Goal: Feedback & Contribution: Contribute content

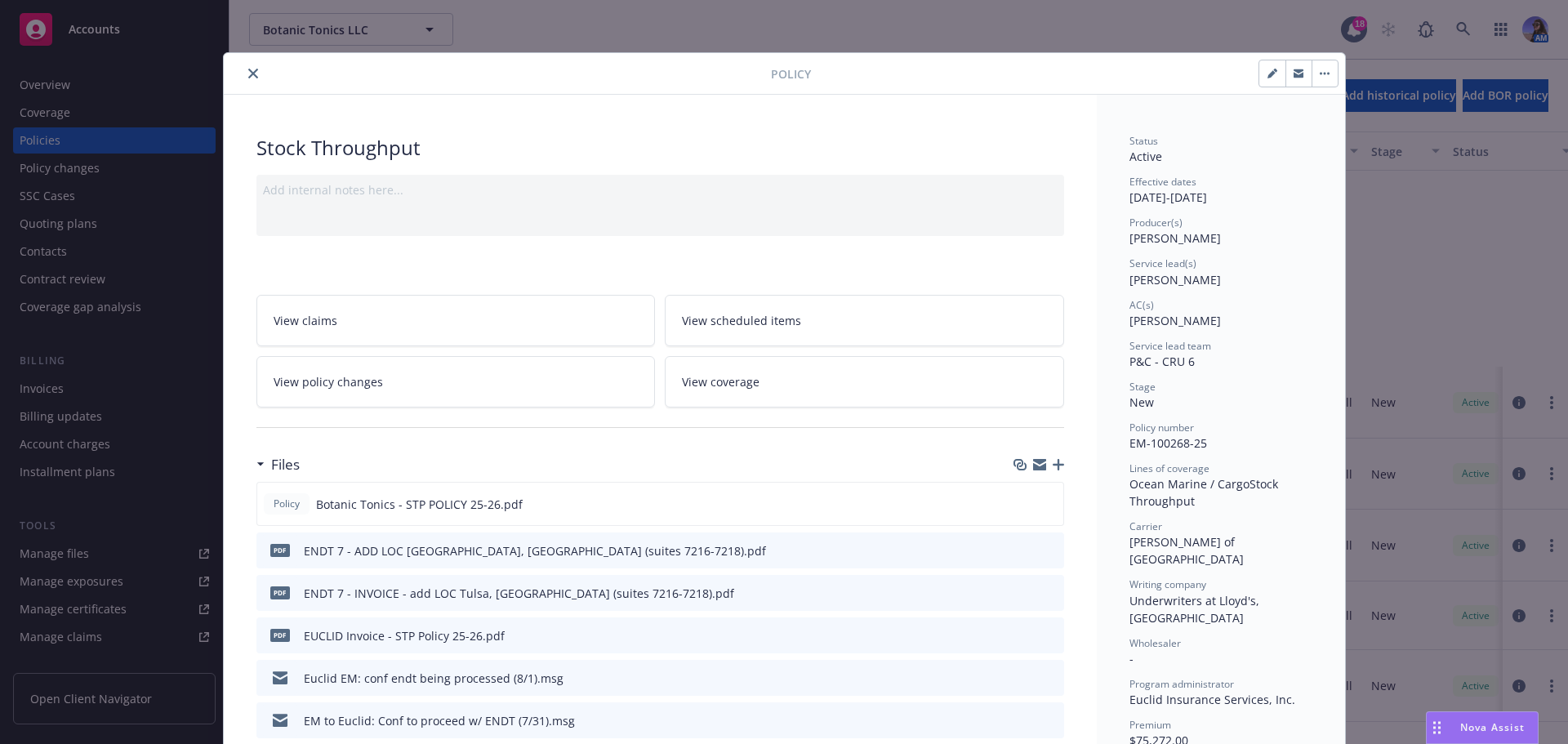
scroll to position [288, 0]
click at [248, 70] on icon "close" at bounding box center [253, 73] width 10 height 10
click at [160, 89] on div "Overview" at bounding box center [115, 85] width 190 height 26
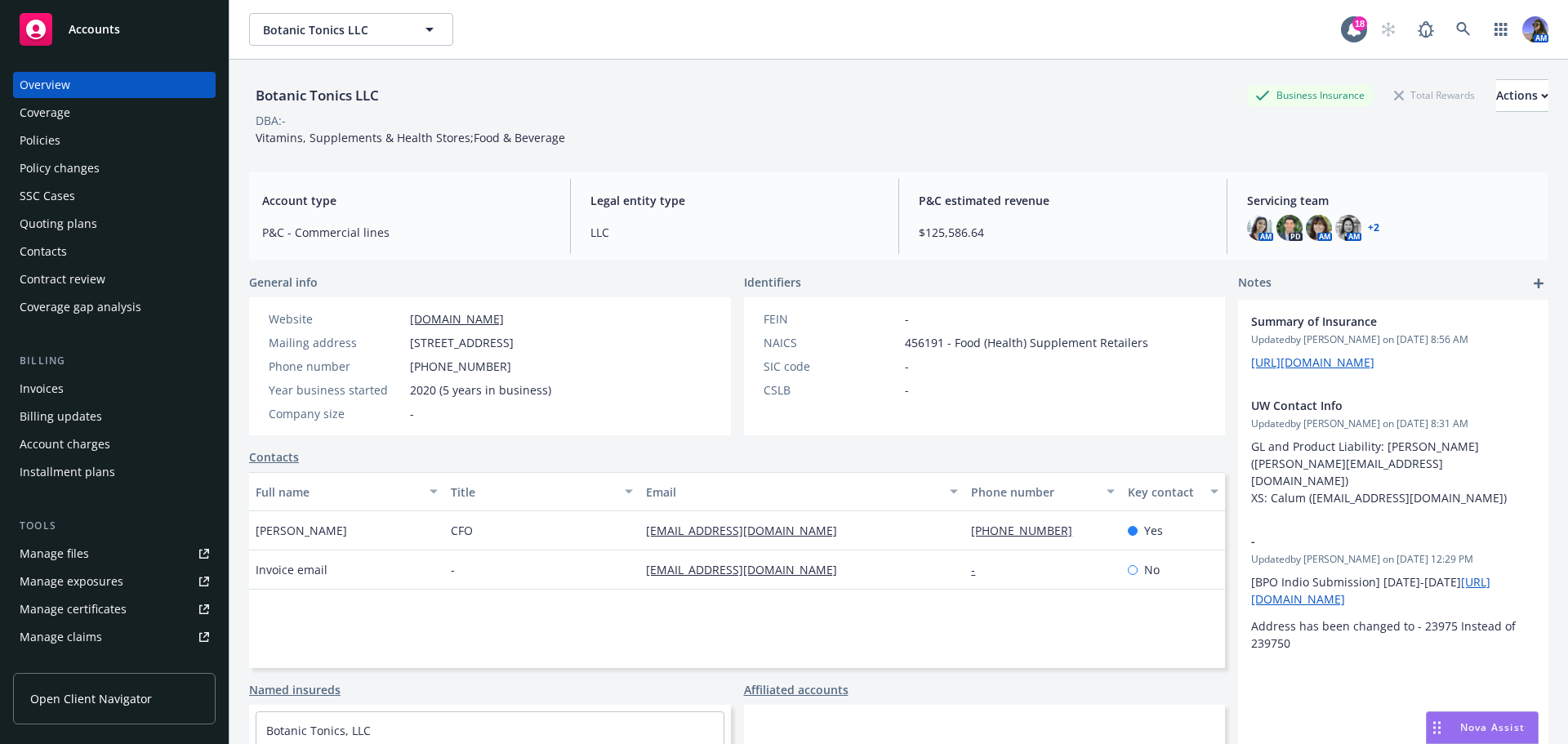
click at [102, 144] on div "Policies" at bounding box center [115, 140] width 190 height 26
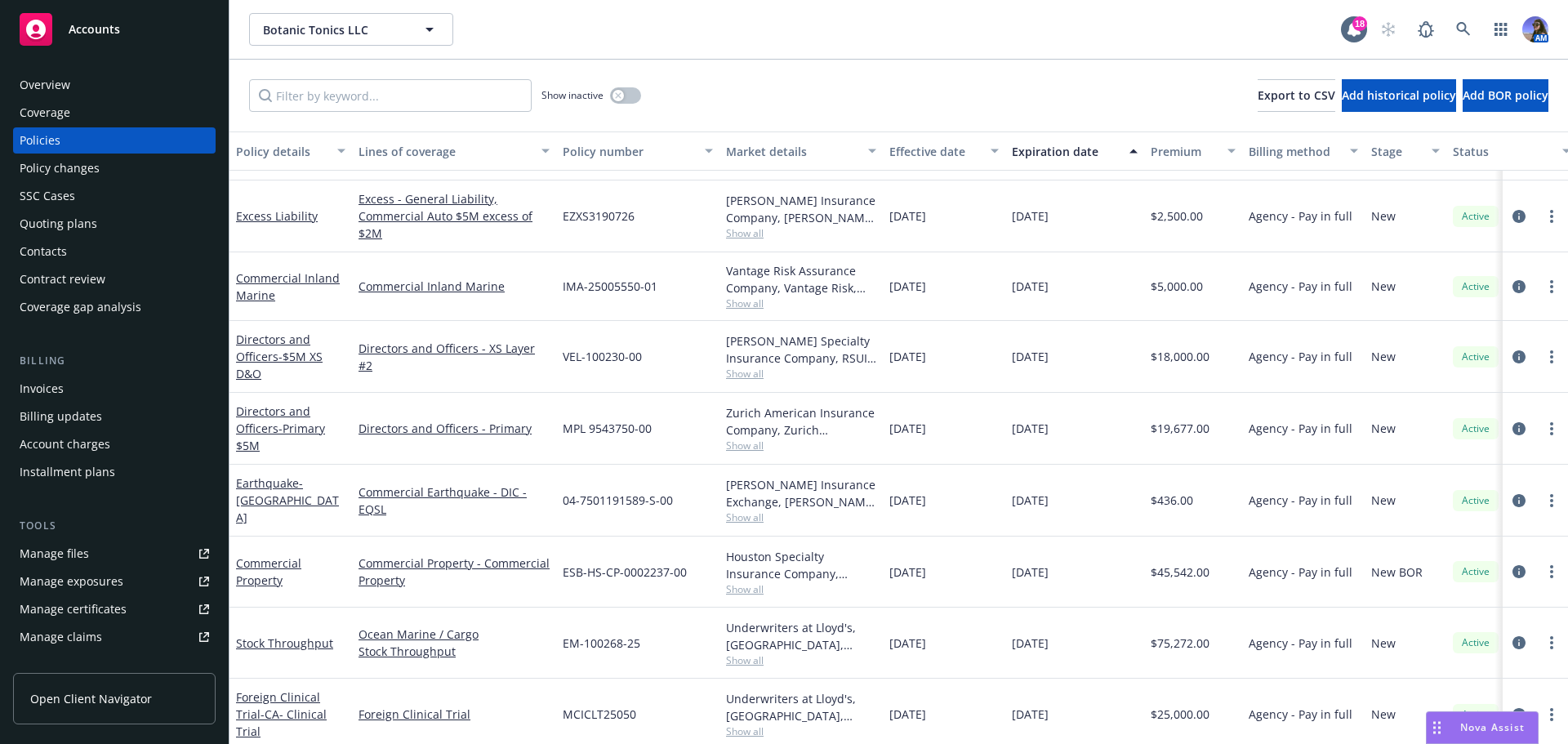
scroll to position [338, 0]
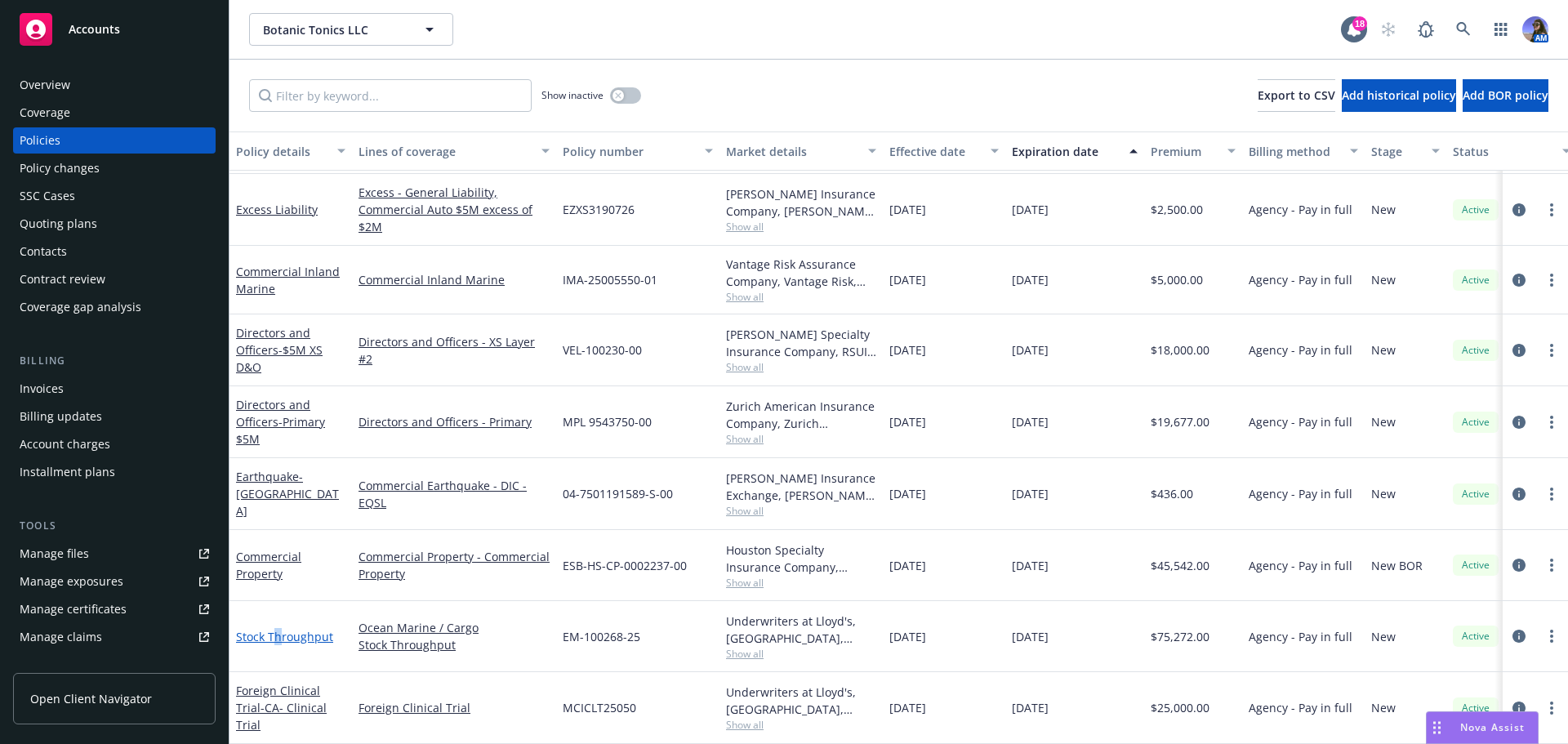
drag, startPoint x: 277, startPoint y: 626, endPoint x: 288, endPoint y: 623, distance: 11.4
click at [281, 629] on link "Stock Throughput" at bounding box center [285, 637] width 98 height 16
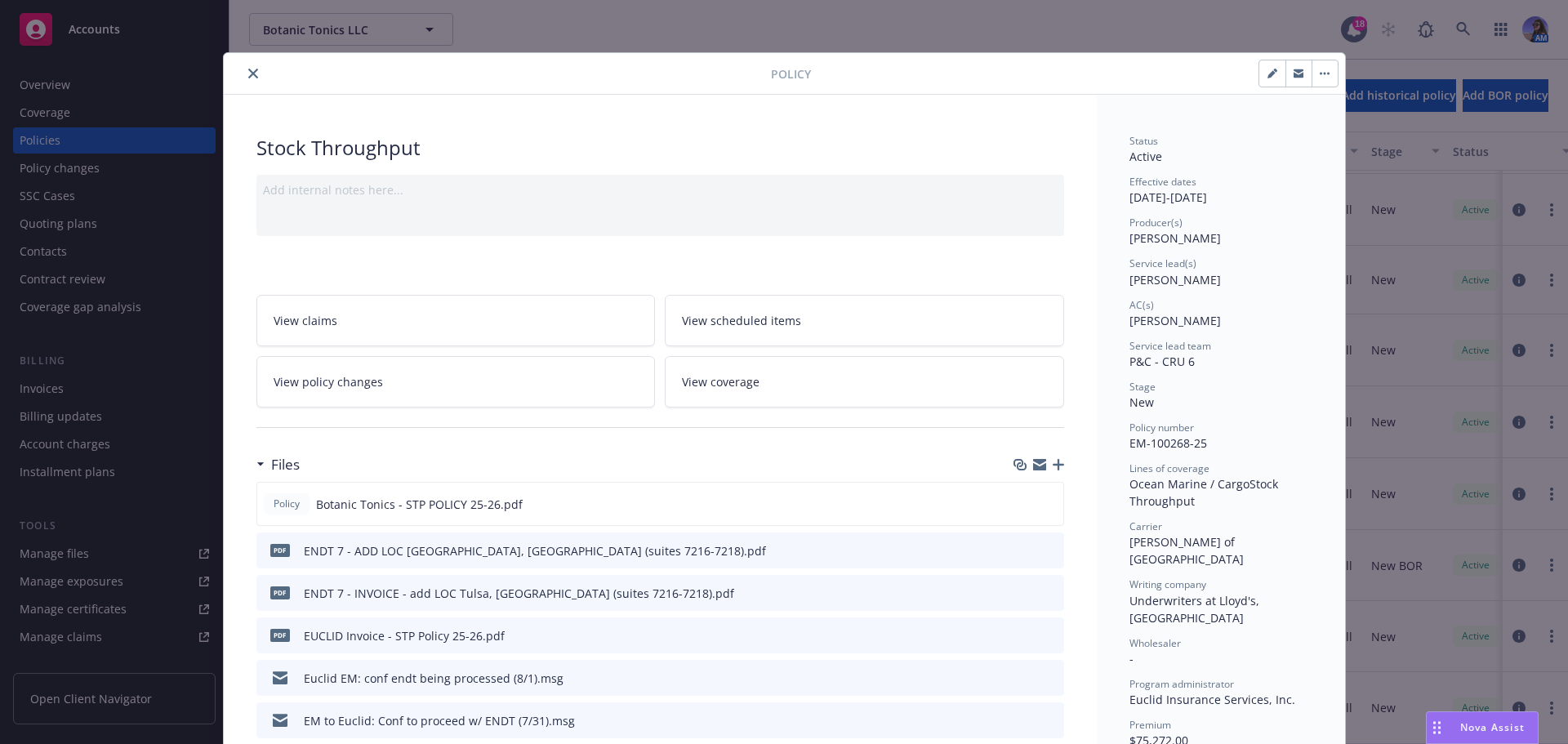
scroll to position [49, 0]
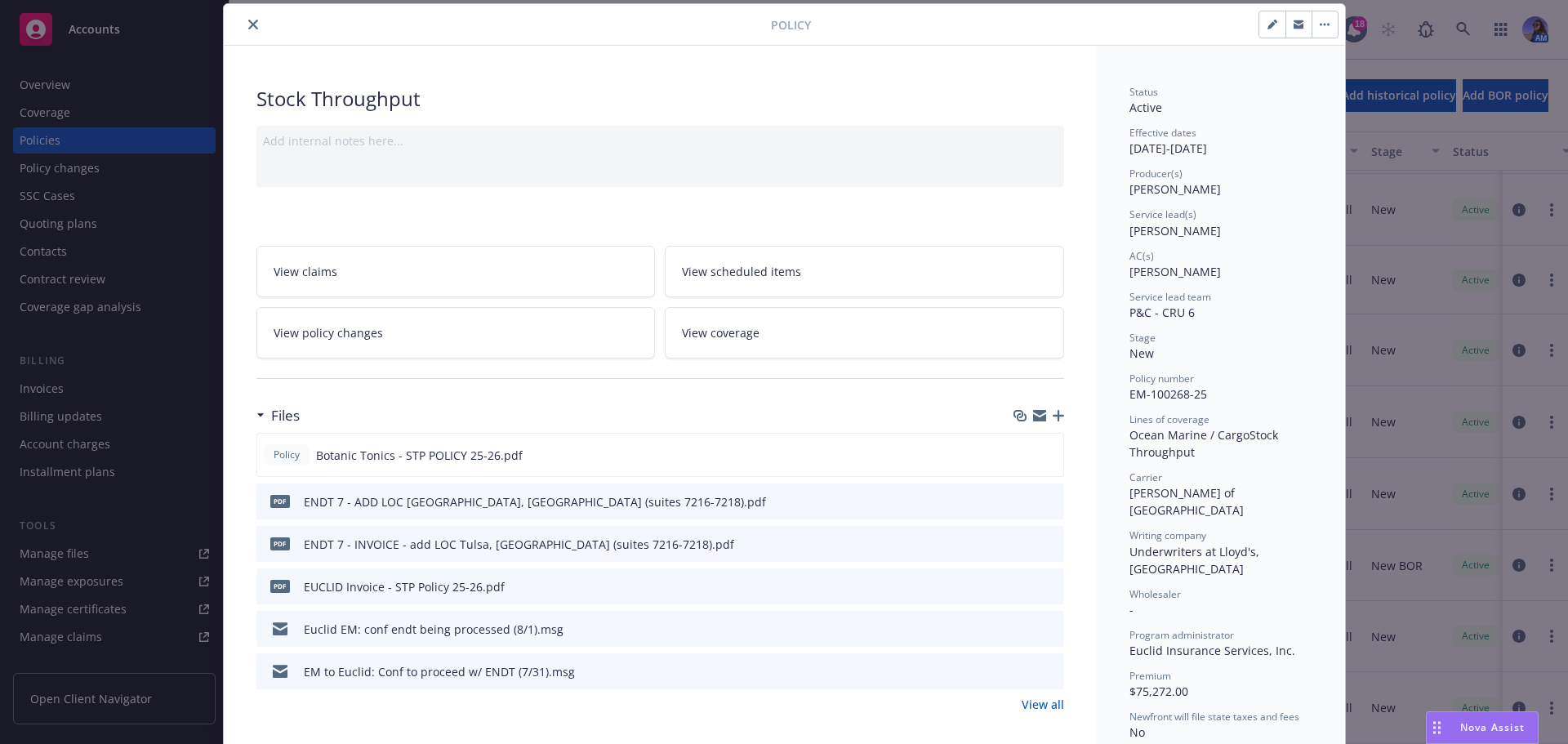
click at [1015, 497] on icon "download file" at bounding box center [1021, 500] width 13 height 13
click at [243, 25] on button "close" at bounding box center [253, 24] width 20 height 20
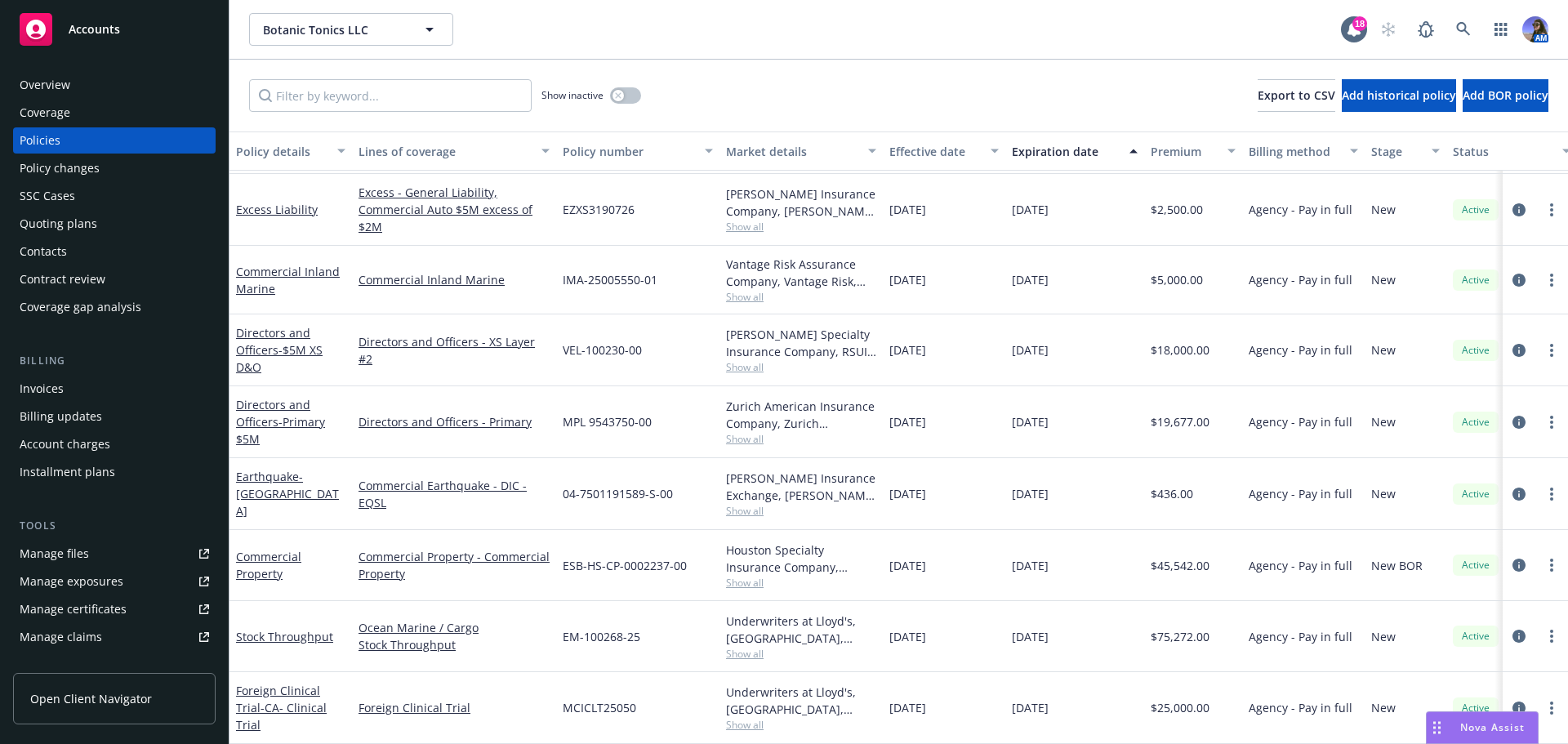
drag, startPoint x: 253, startPoint y: 565, endPoint x: 258, endPoint y: 556, distance: 10.3
click at [255, 560] on link "Commercial Property" at bounding box center [268, 565] width 65 height 33
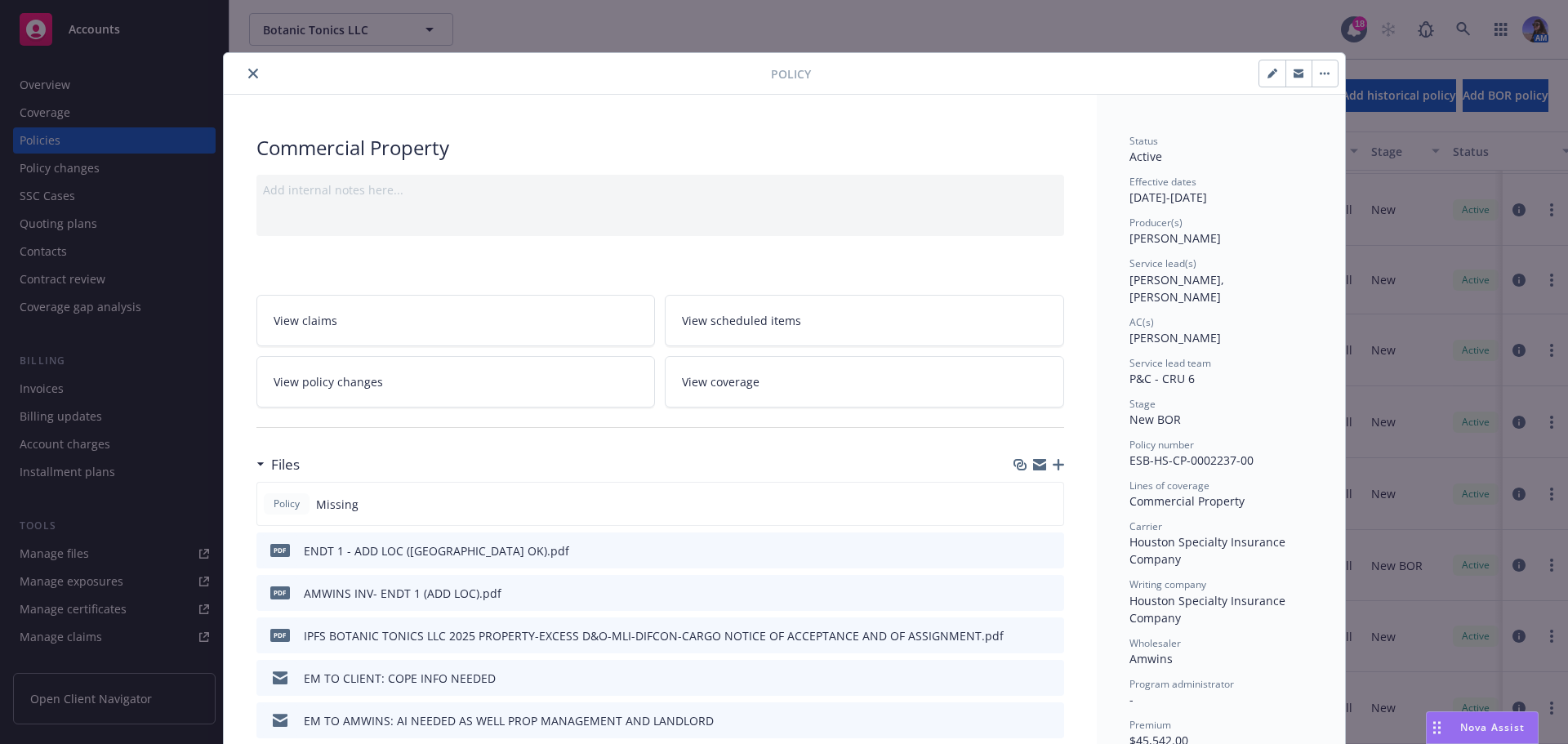
click at [413, 391] on link "View policy changes" at bounding box center [456, 382] width 400 height 51
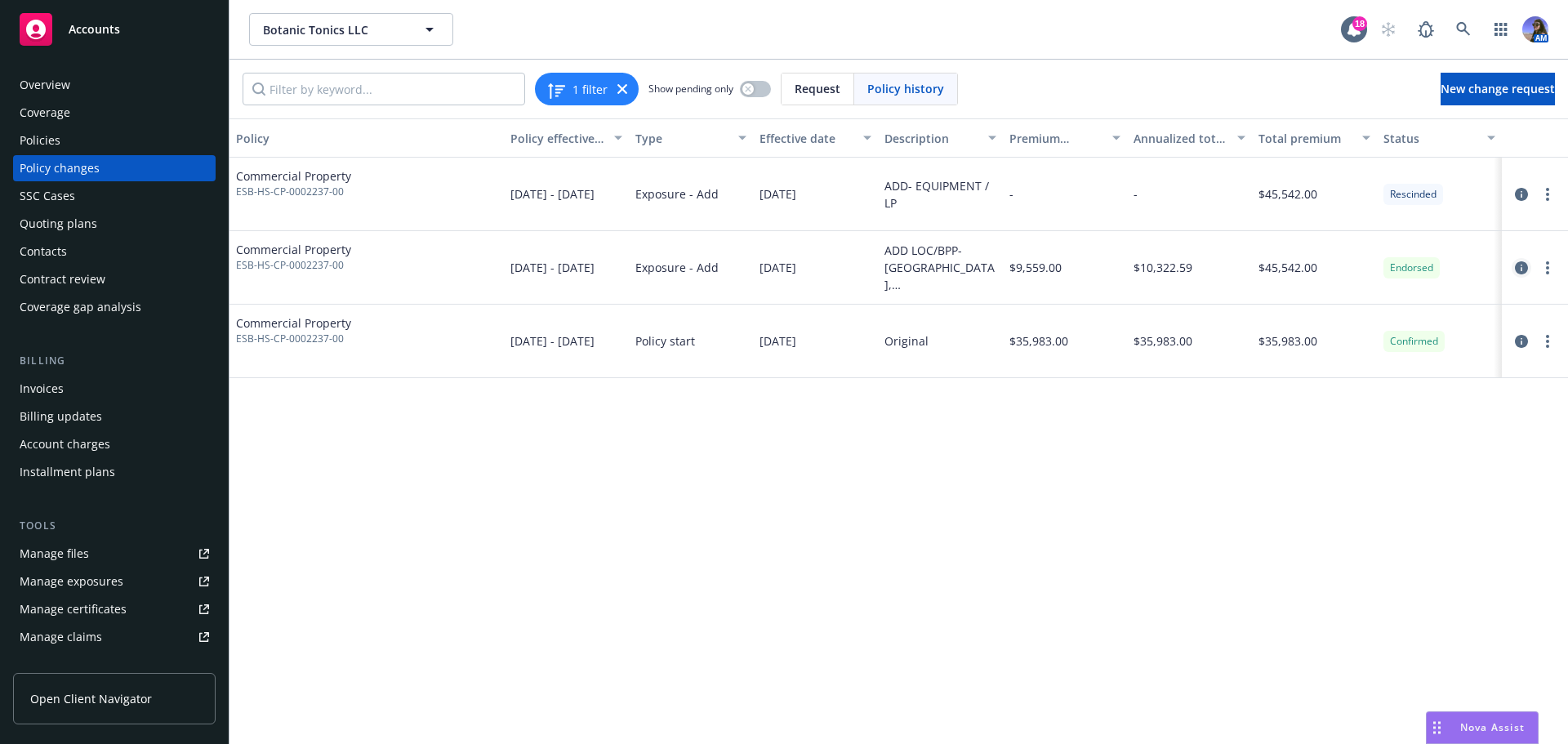
click at [1520, 269] on icon "circleInformation" at bounding box center [1521, 267] width 13 height 13
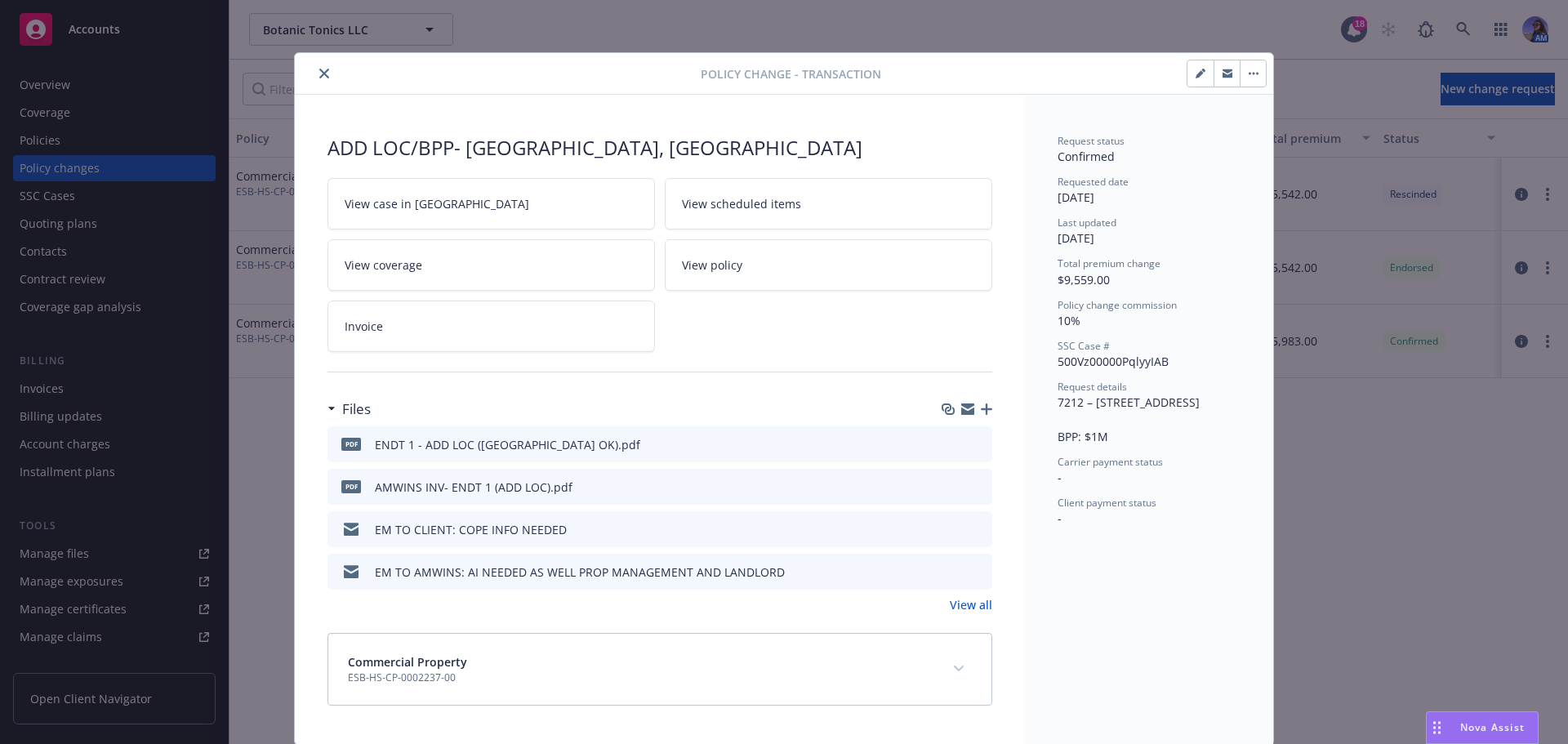
click at [981, 408] on icon "button" at bounding box center [986, 409] width 11 height 11
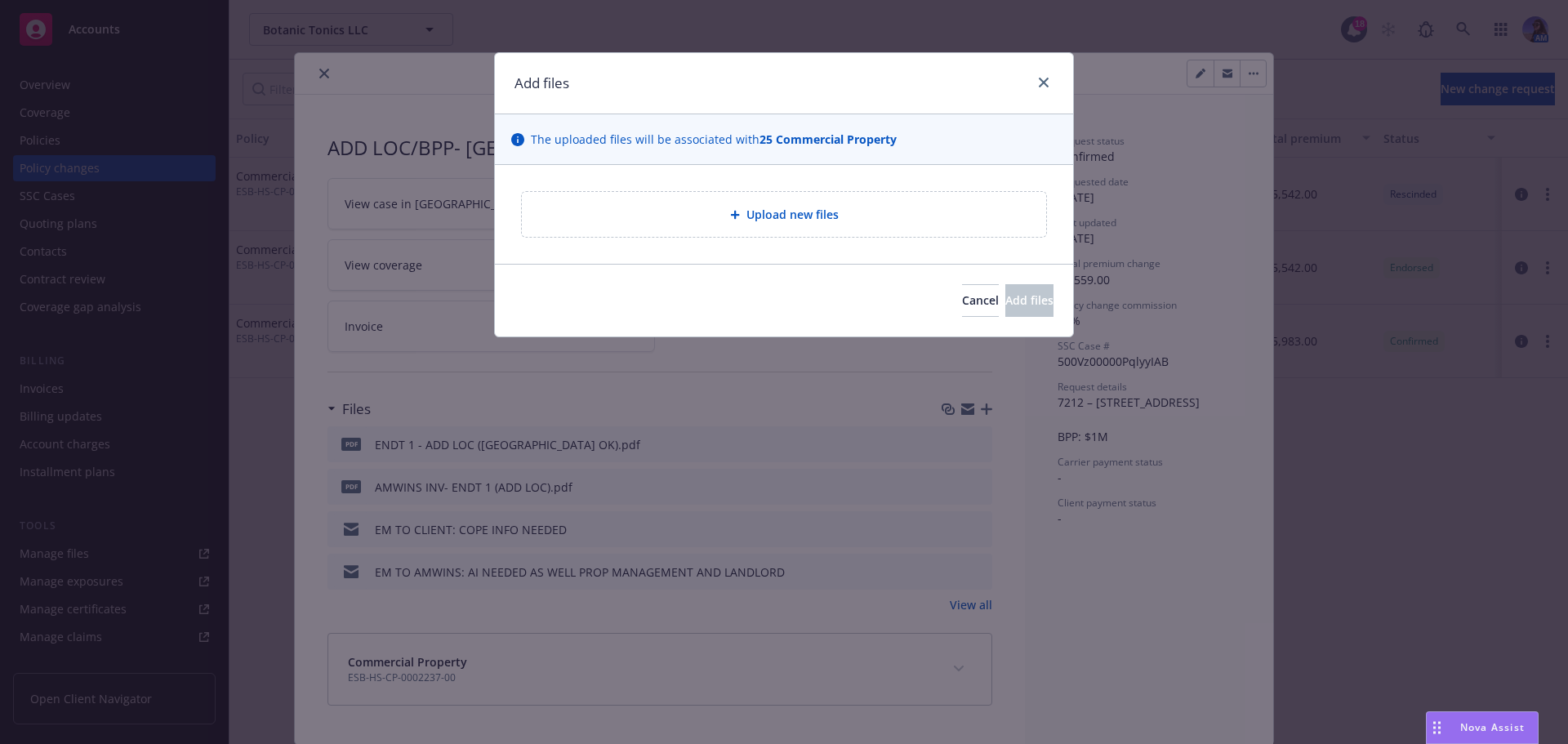
type textarea "x"
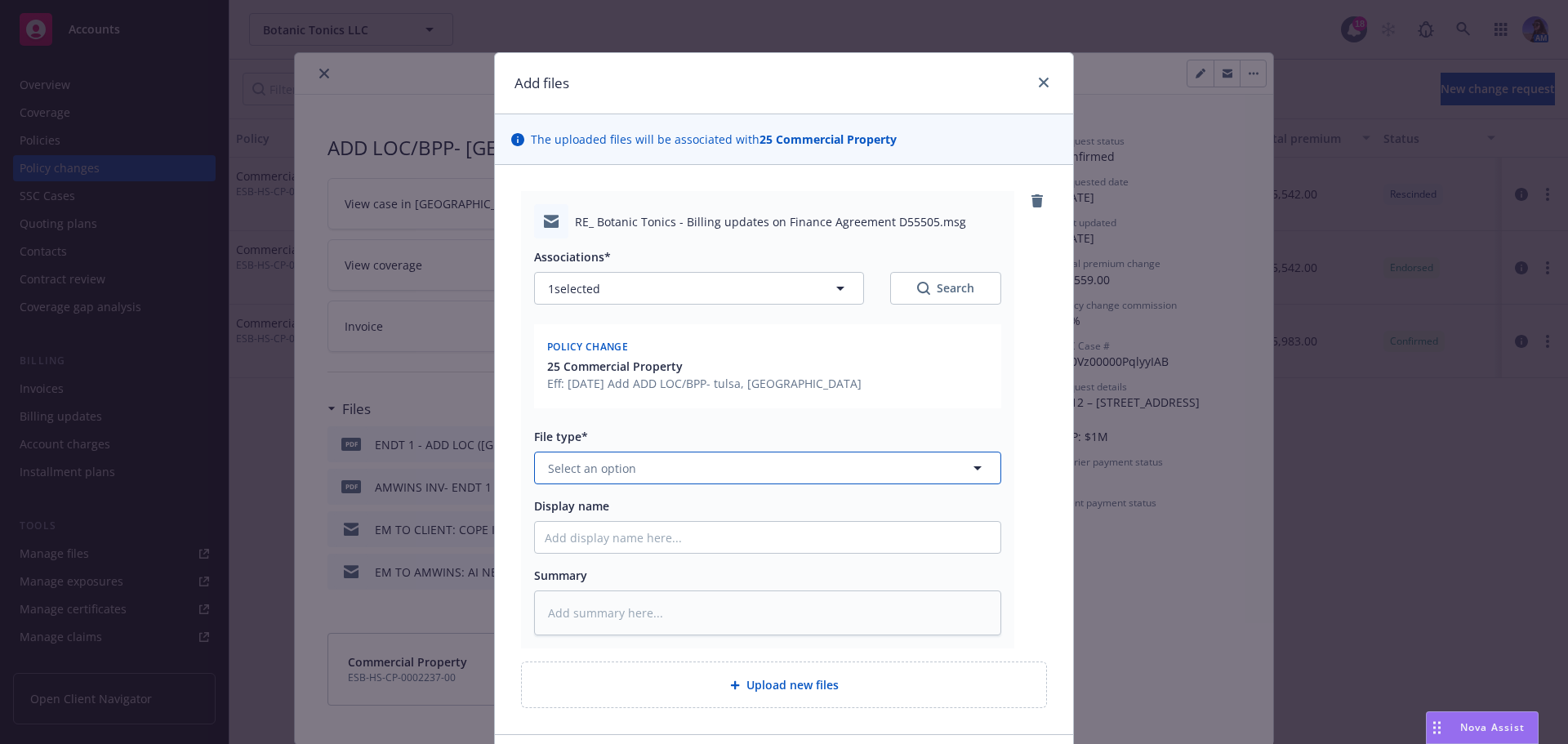
click at [581, 465] on span "Select an option" at bounding box center [591, 469] width 88 height 17
type input "ema"
click at [701, 541] on input "Display name" at bounding box center [767, 538] width 465 height 31
type textarea "x"
type input "E"
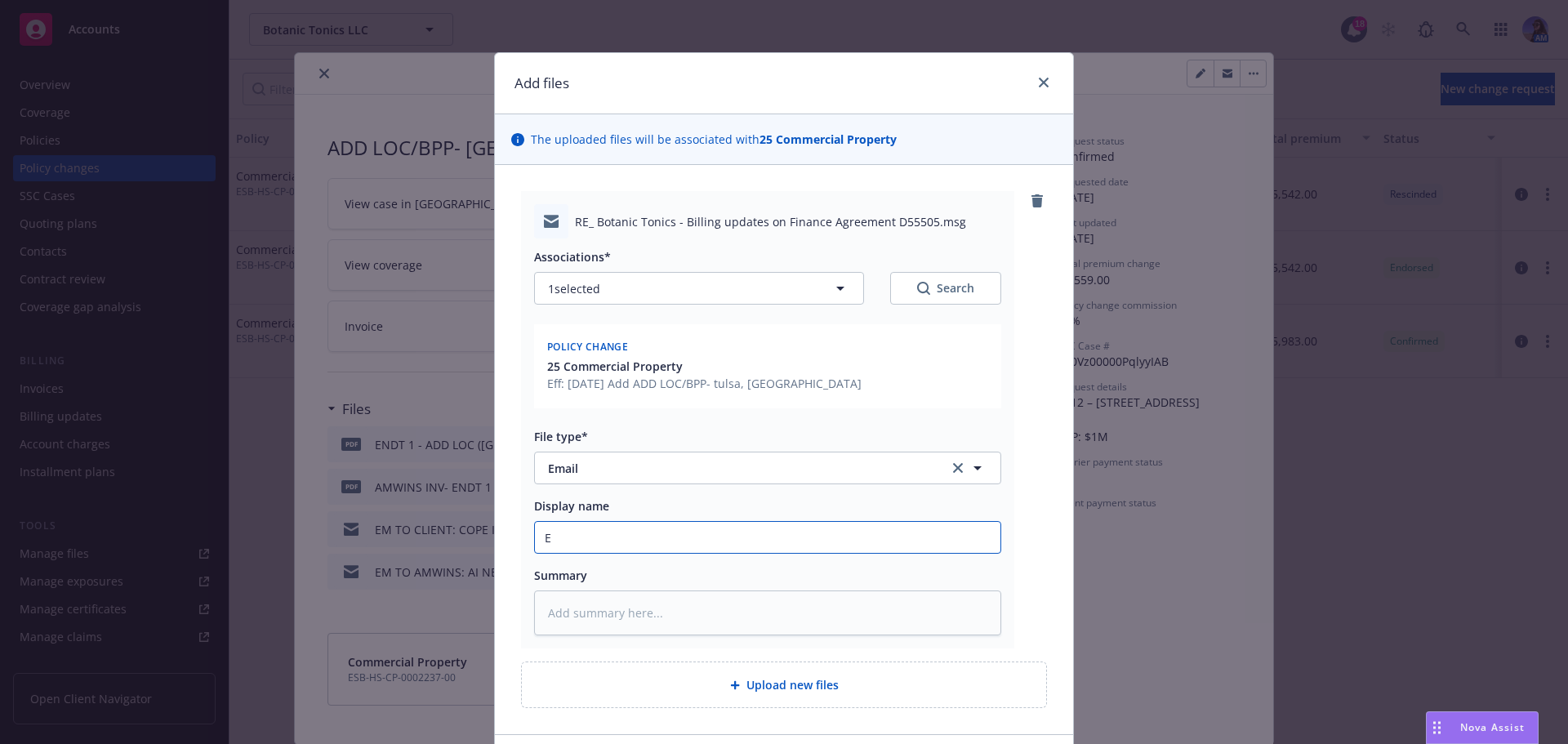
type textarea "x"
type input "EM"
type textarea "x"
type input "EM"
type textarea "x"
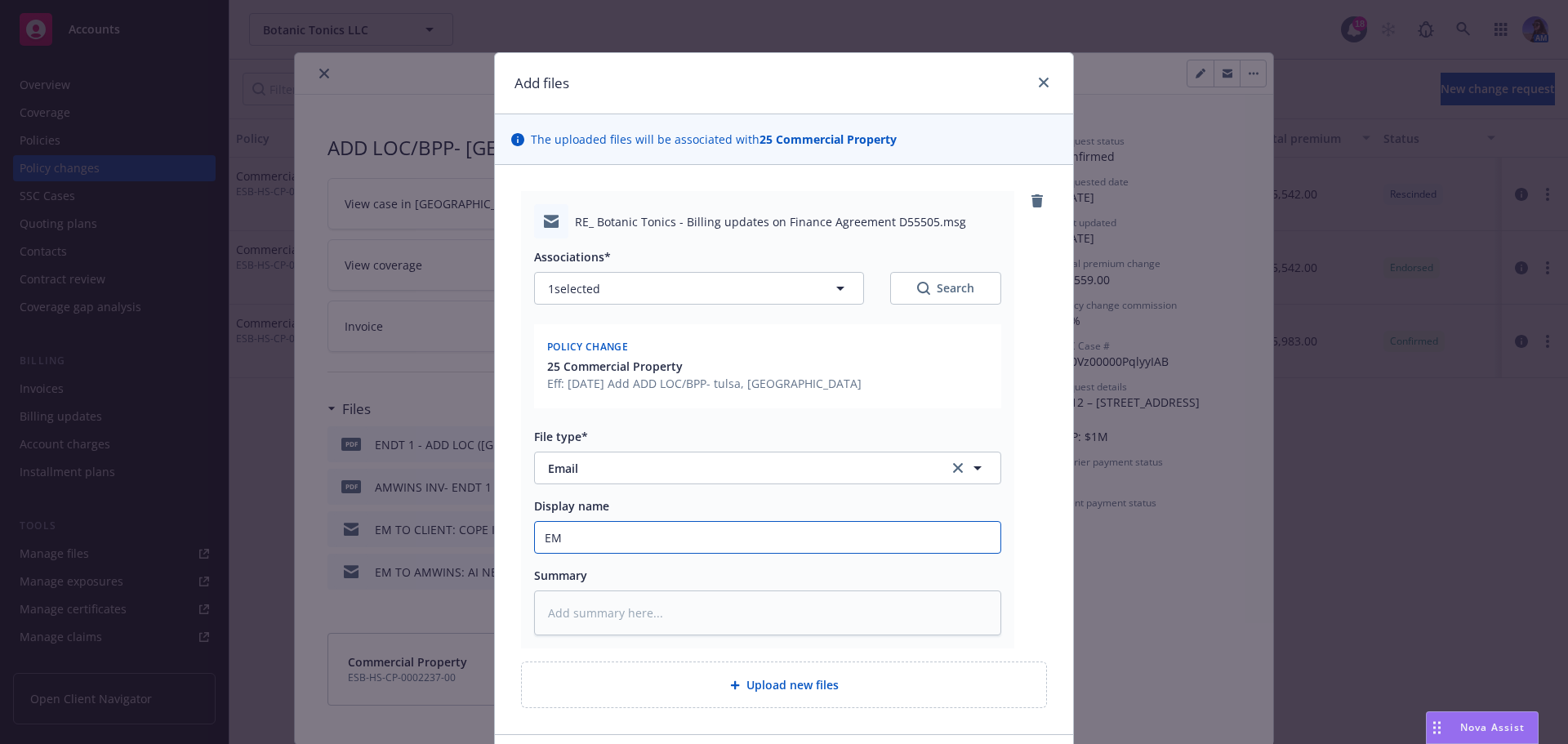
type input "EM t"
type textarea "x"
type input "EM to"
type textarea "x"
type input "EM to"
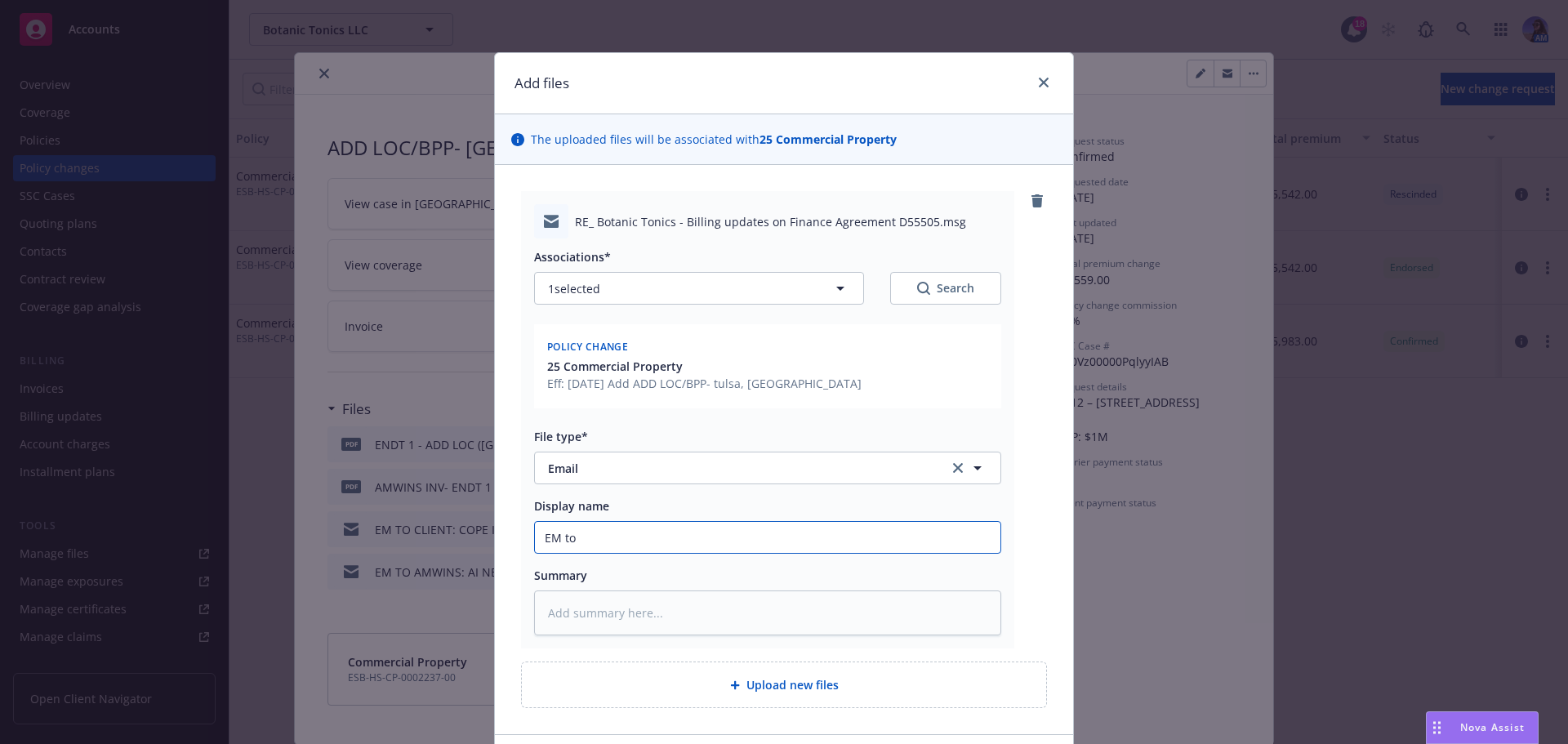
type textarea "x"
type input "EM to C"
type textarea "x"
type input "EM to Cl"
type textarea "x"
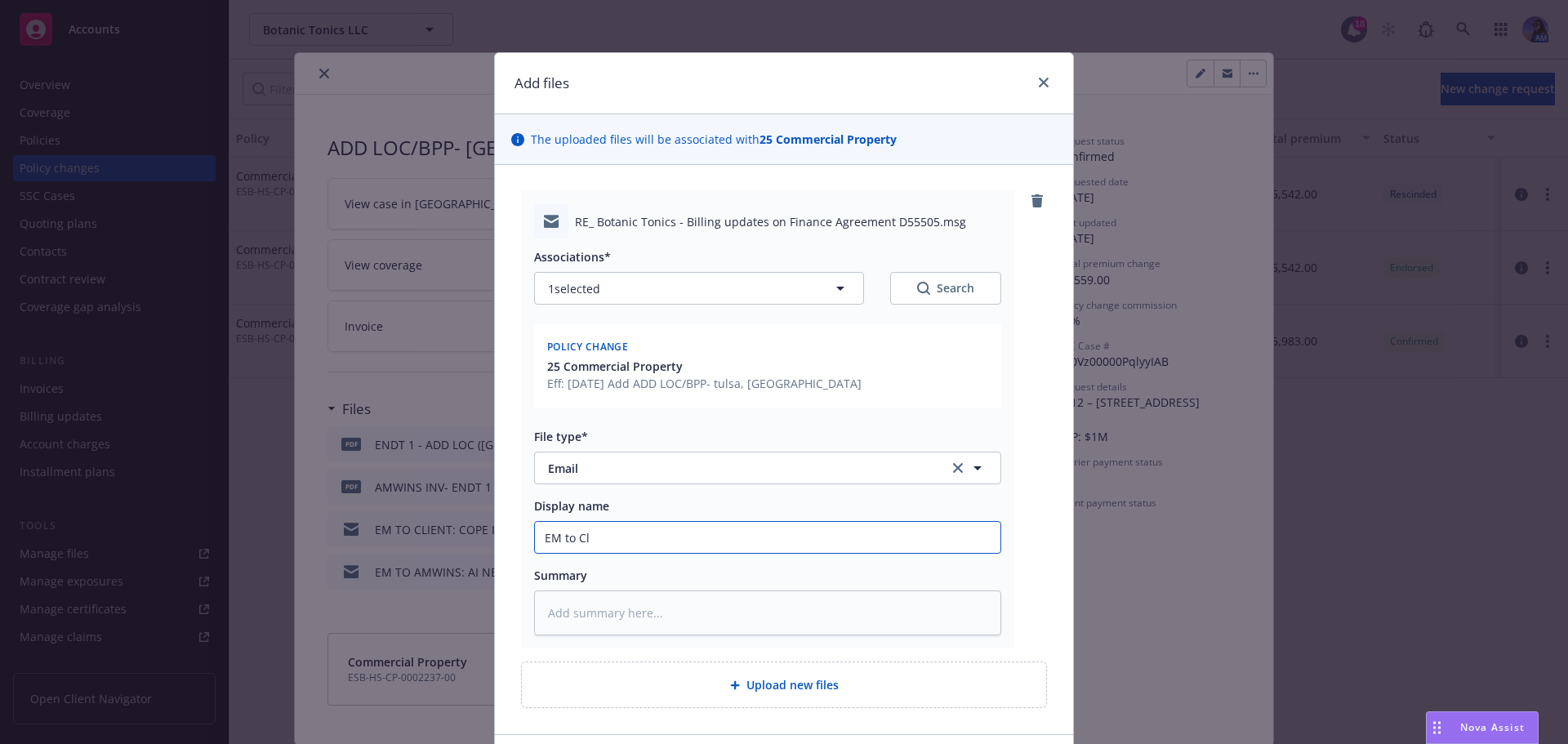
type input "EM to Cli"
type textarea "x"
type input "EM to Clie"
type textarea "x"
type input "EM to Clien"
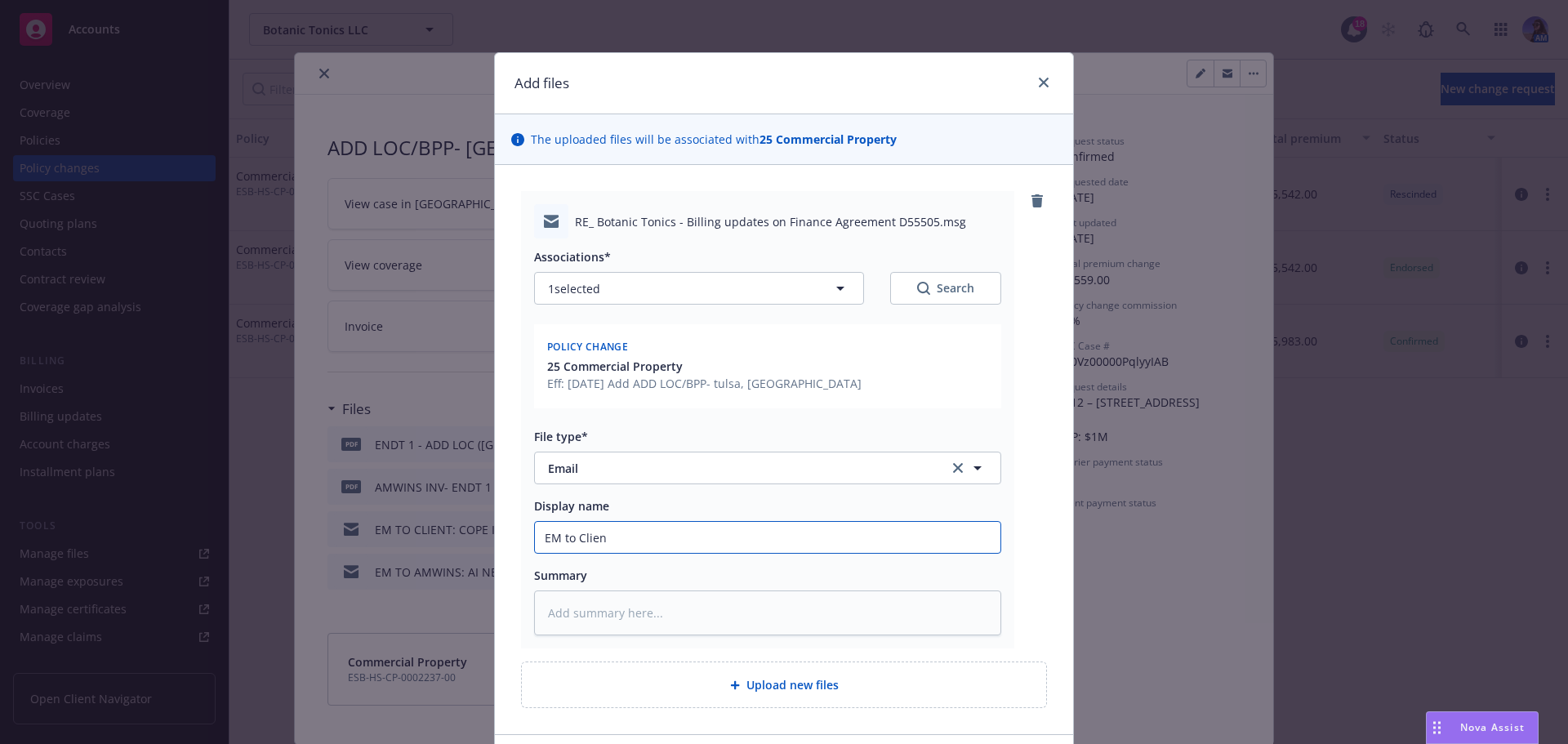
type textarea "x"
type input "EM to Client"
type textarea "x"
type input "EM to Client:"
type textarea "x"
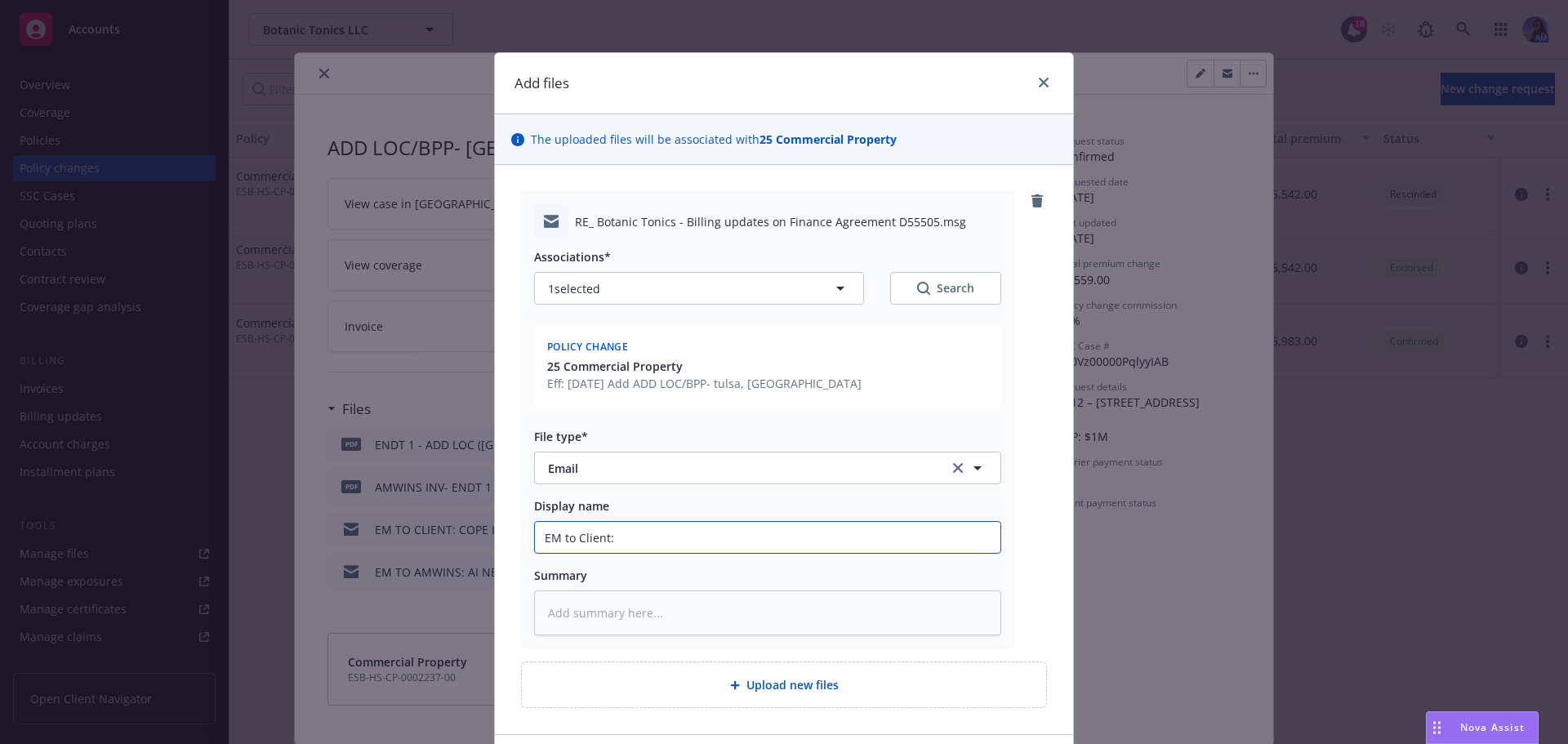
type input "EM to Client:"
type textarea "x"
type input "EM to Client: E"
type textarea "x"
type input "EM to Client: EN"
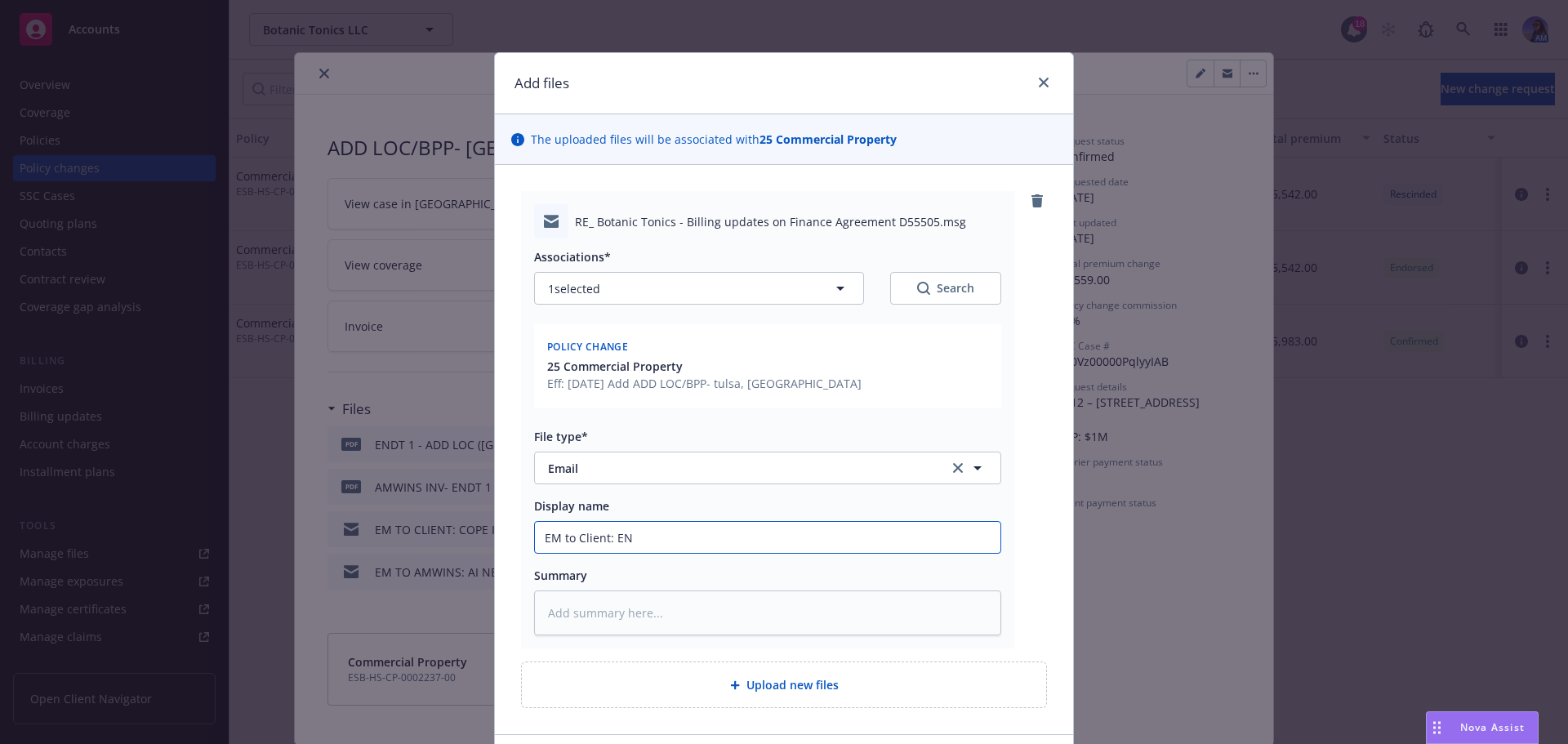
type textarea "x"
type input "EM to Client: END"
type textarea "x"
type input "EM to Client: ENDT"
type textarea "x"
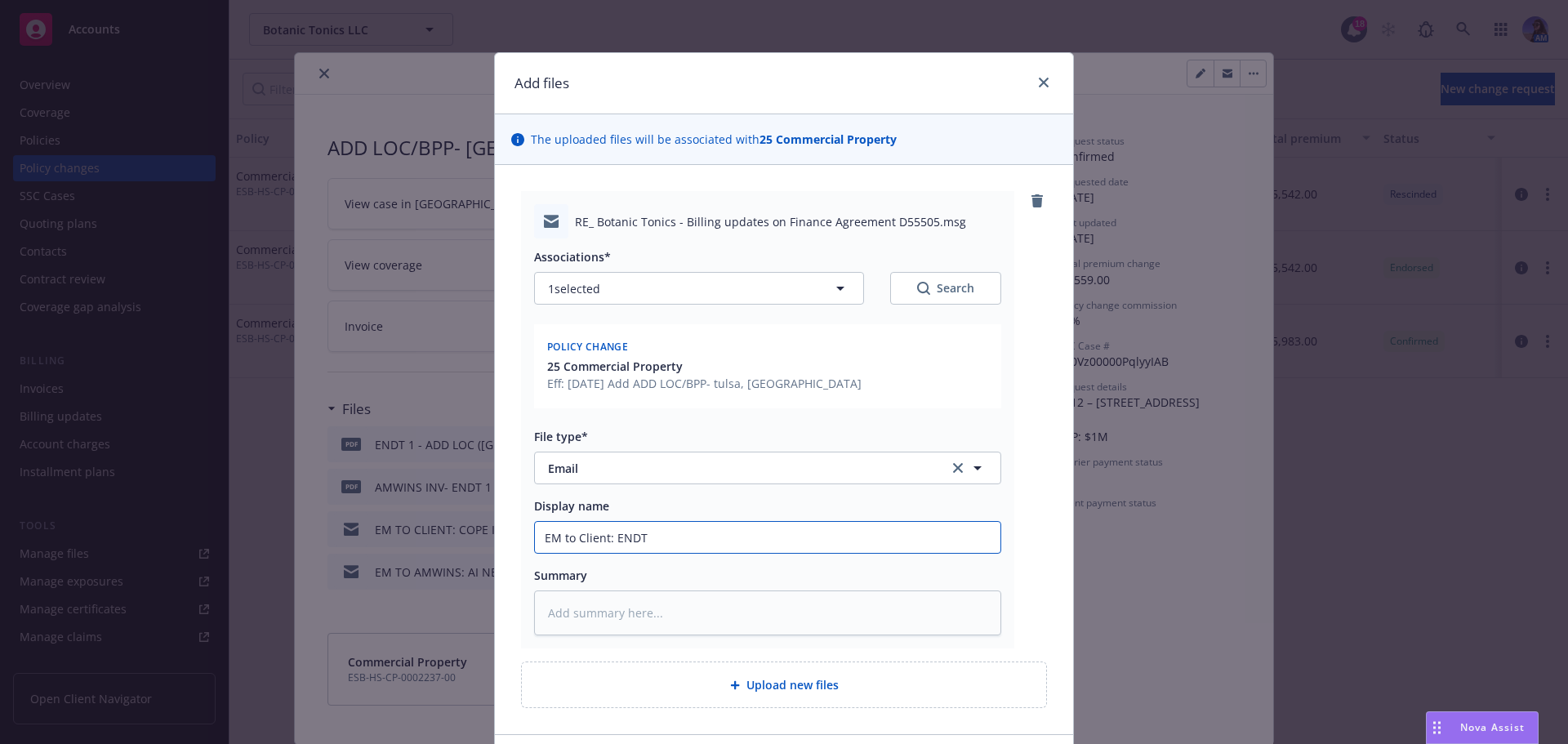
type input "EM to Client: ENDT"
type textarea "x"
type input "EM to Client: ENDT D"
type textarea "x"
type input "EM to Client: ENDT De"
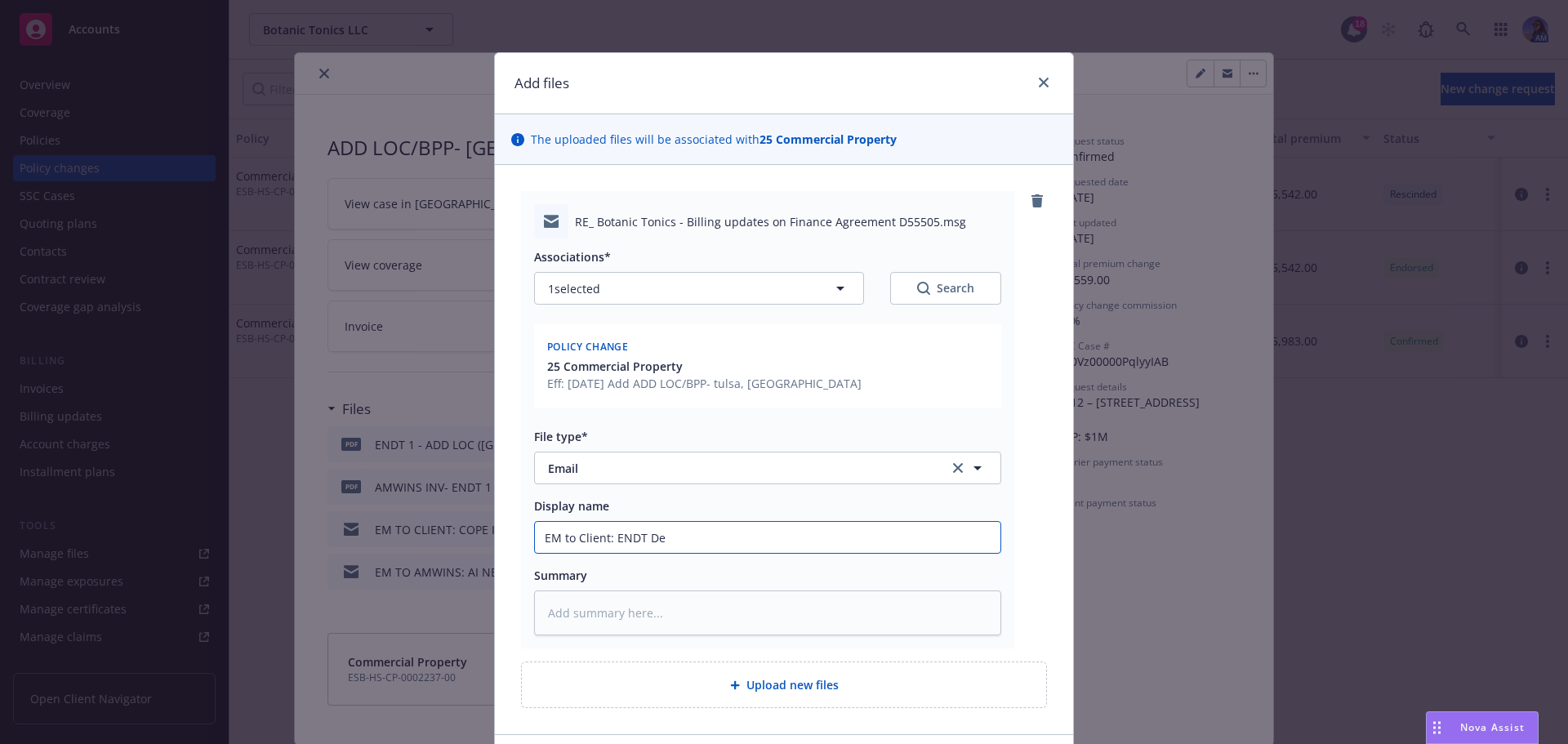
type textarea "x"
type input "EM to Client: ENDT Del"
type textarea "x"
type input "EM to Client: ENDT Deli"
type textarea "x"
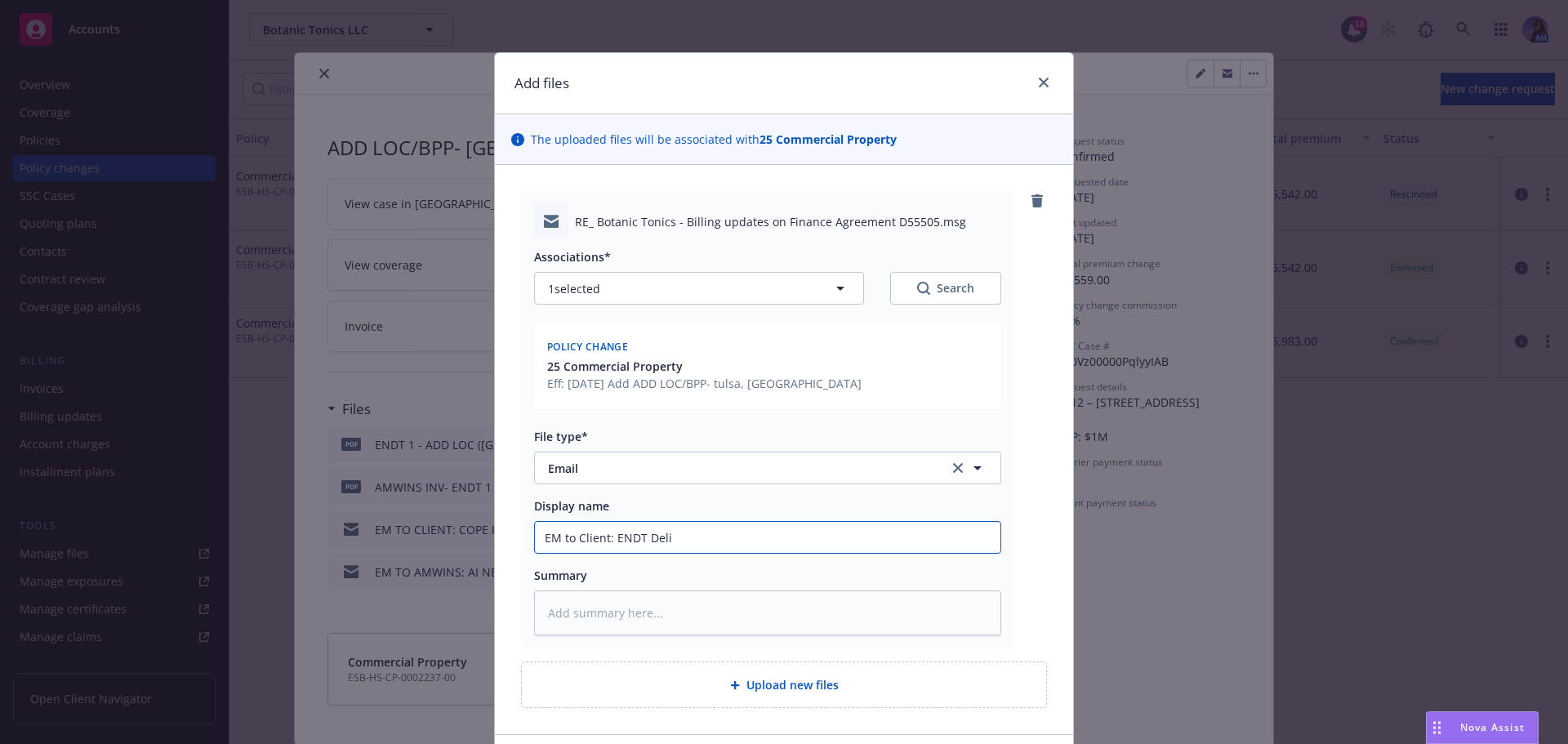
type input "EM to Client: ENDT Deliv"
type textarea "x"
type input "EM to Client: ENDT Delive"
type textarea "x"
type input "EM to Client: ENDT Deliver"
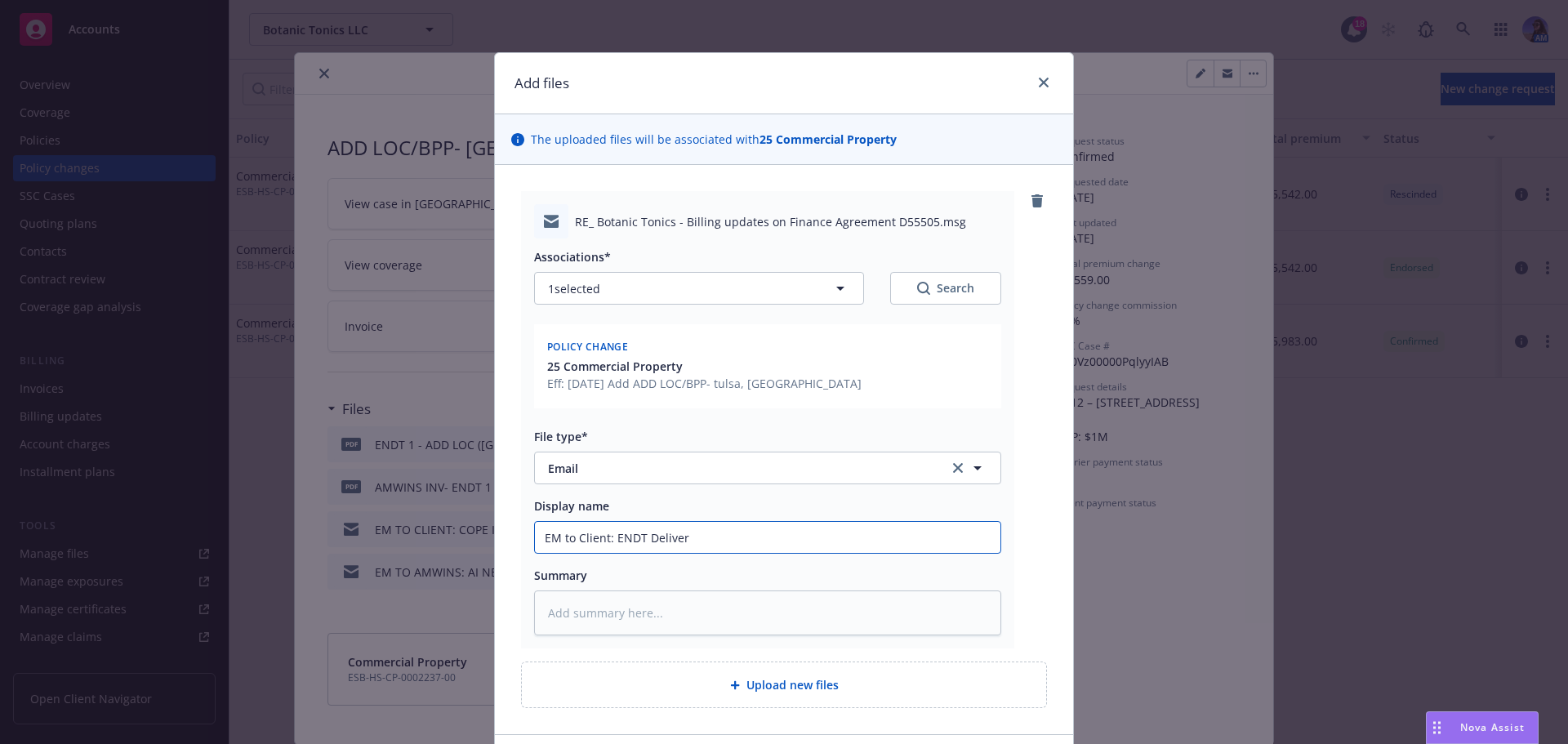
type textarea "x"
type input "EM to Client: ENDT Delivery"
type textarea "x"
type input "EM to Client: ENDT Delivery"
type textarea "x"
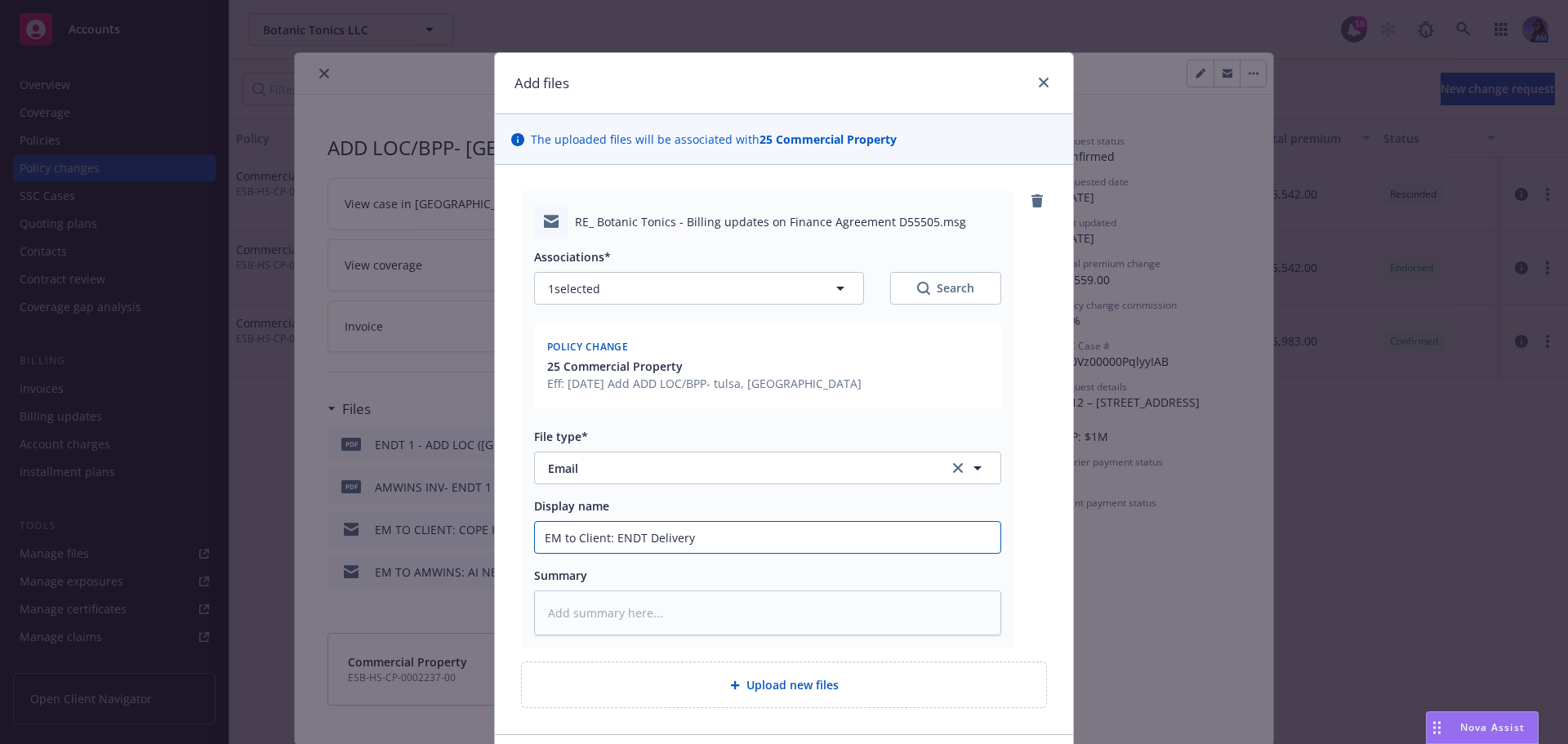
type input "EM to Client: ENDT Delivery -"
type textarea "x"
type input "EM to Client: ENDT Delivery -"
type textarea "x"
type input "EM to Client: ENDT Delivery - b"
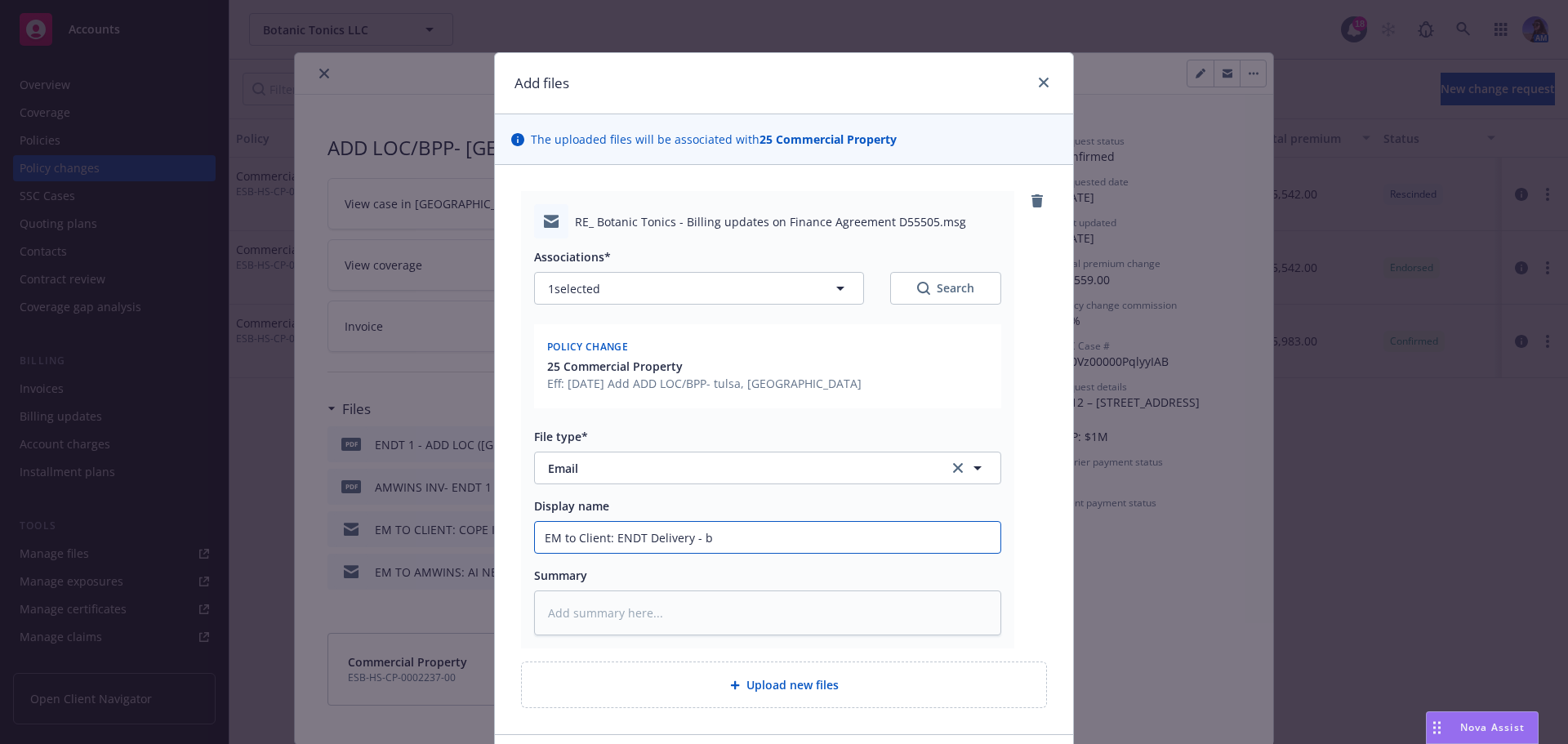
type textarea "x"
type input "EM to Client: ENDT Delivery - bl"
type textarea "x"
type input "EM to Client: ENDT Delivery - b"
type textarea "x"
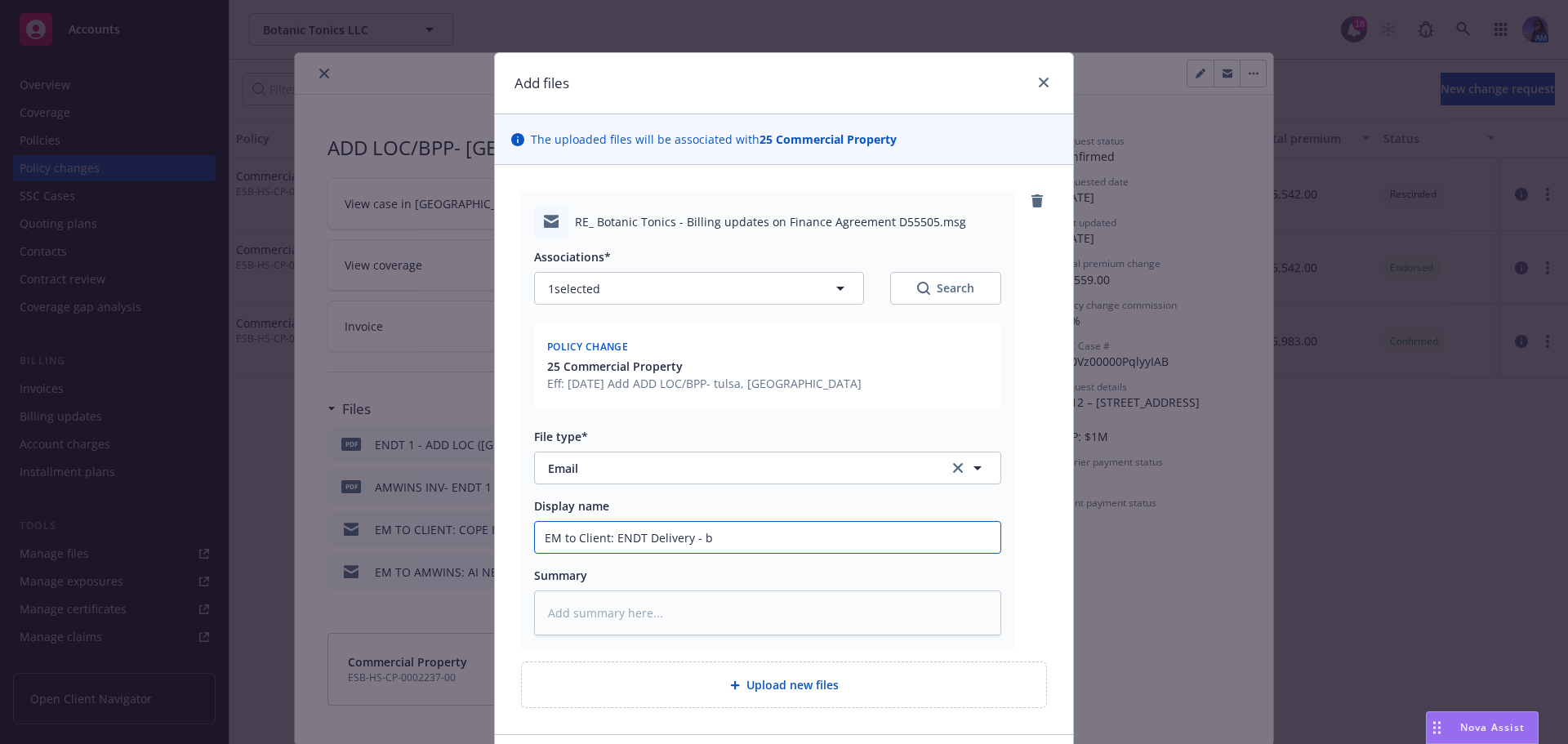
type input "EM to Client: ENDT Delivery - bi"
type textarea "x"
type input "EM to Client: ENDT Delivery - bil"
type textarea "x"
type input "EM to Client: ENDT Delivery - bill"
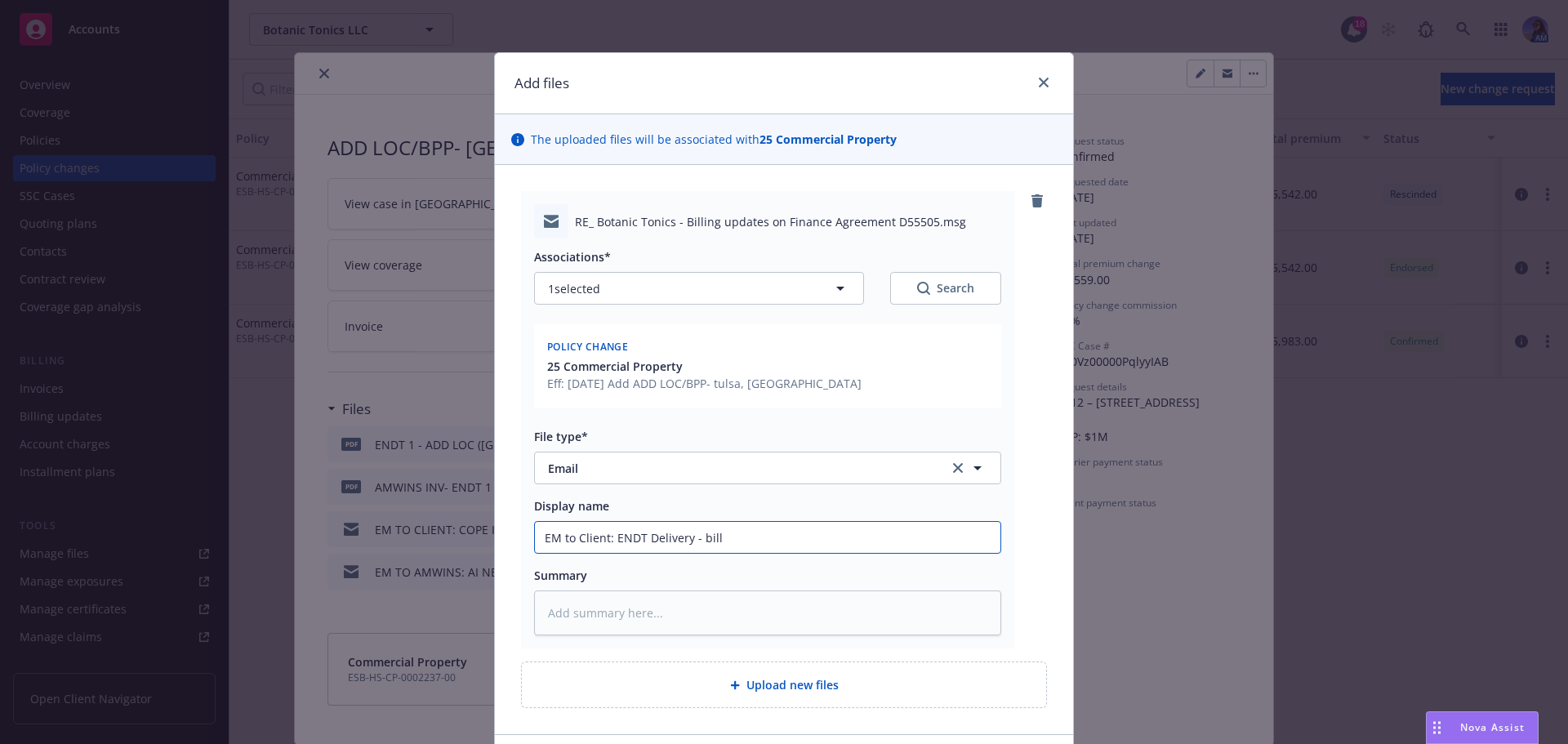
type textarea "x"
type input "EM to Client: ENDT Delivery - billi"
type textarea "x"
type input "EM to Client: ENDT Delivery - billin"
type textarea "x"
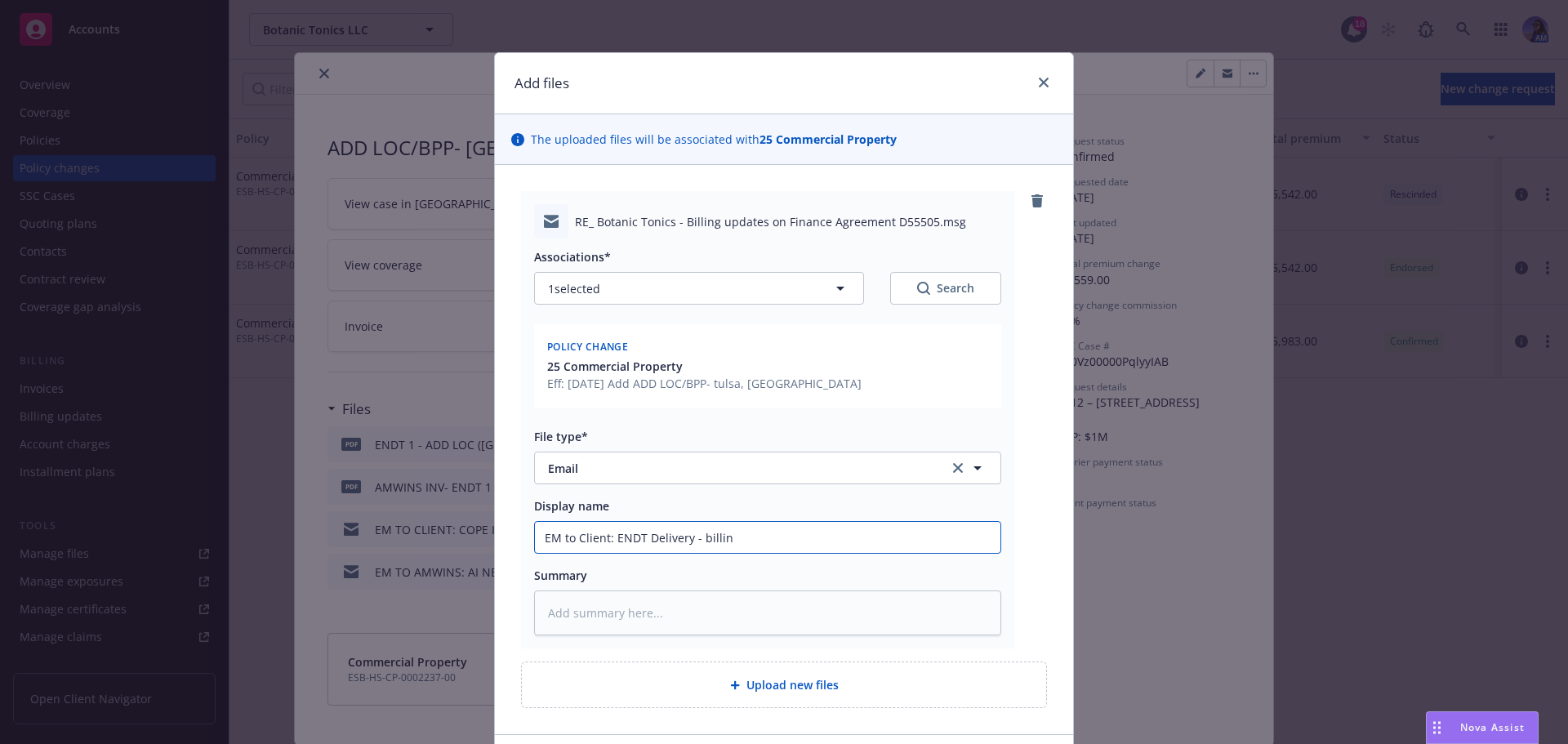
type input "EM to Client: ENDT Delivery - billing"
type textarea "x"
type input "EM to Client: ENDT Delivery - billing"
type textarea "x"
type input "EM to Client: ENDT Delivery - billing u"
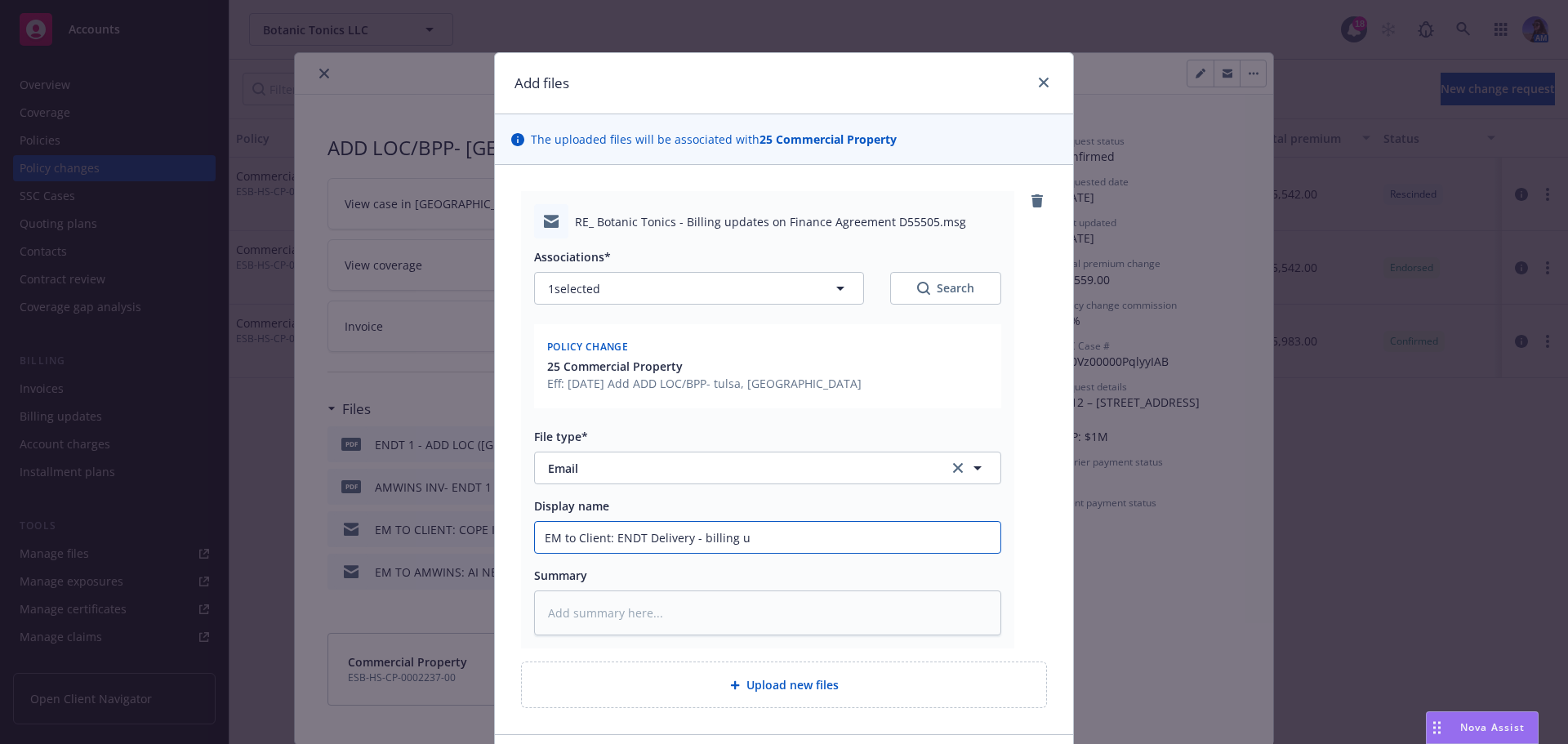
type textarea "x"
type input "EM to Client: ENDT Delivery - billing up"
type textarea "x"
type input "EM to Client: ENDT Delivery - billing upd"
type textarea "x"
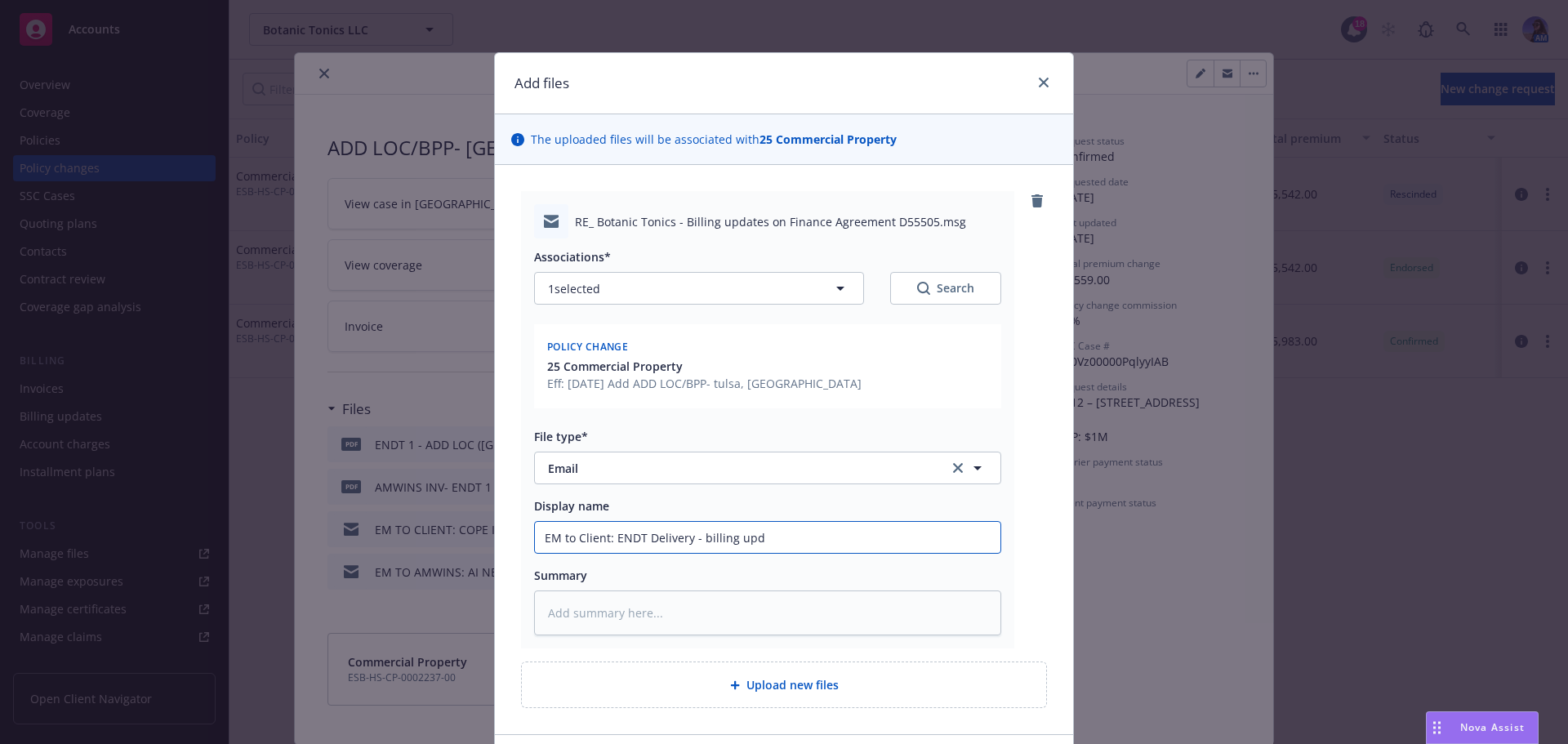
type input "EM to Client: ENDT Delivery - billing updt"
type textarea "x"
type input "EM to Client: ENDT Delivery - billing updte"
type textarea "x"
type input "EM to Client: ENDT Delivery - billing updt"
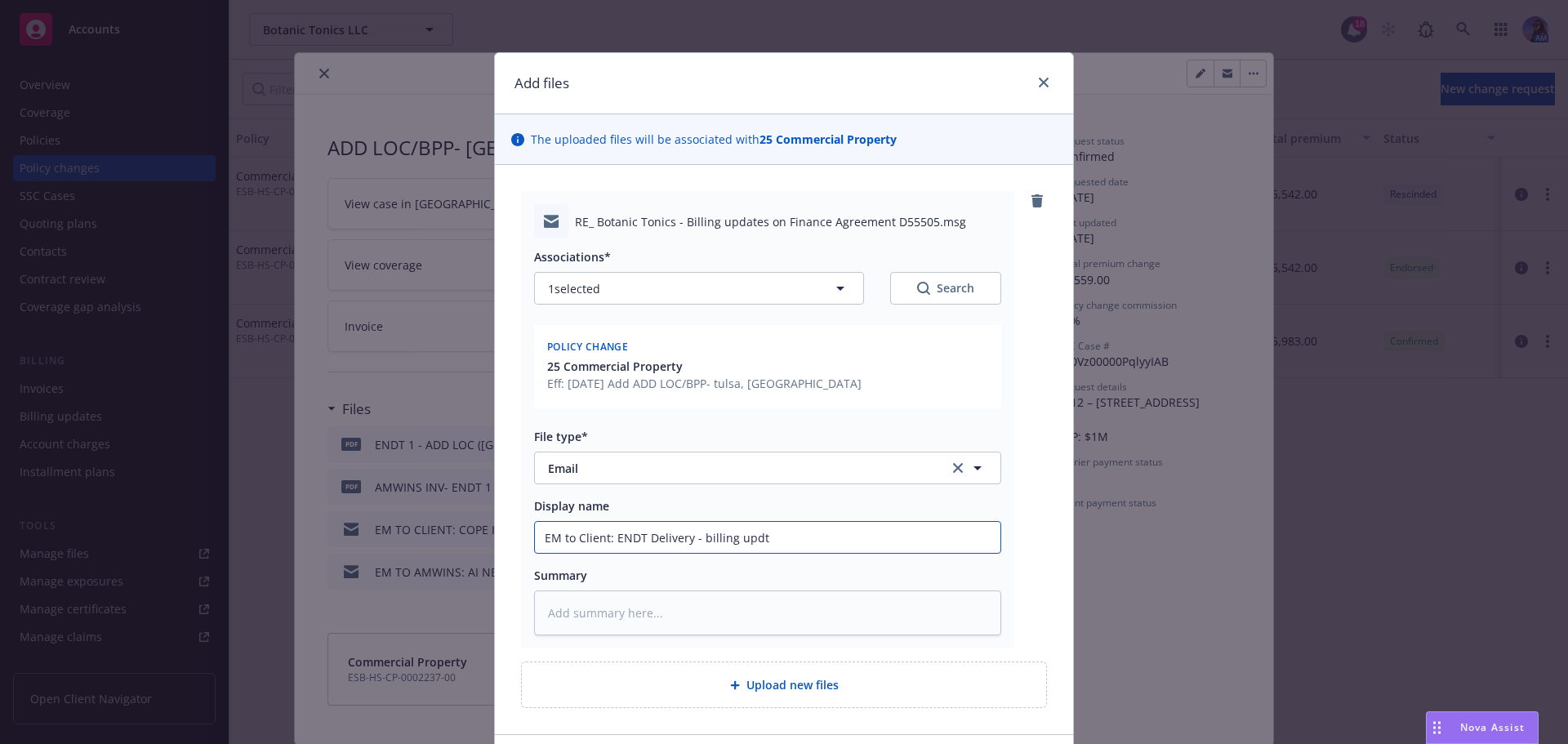
type textarea "x"
type input "EM to Client: ENDT Delivery - billing upd"
type textarea "x"
type input "EM to Client: ENDT Delivery - billing updae"
type textarea "x"
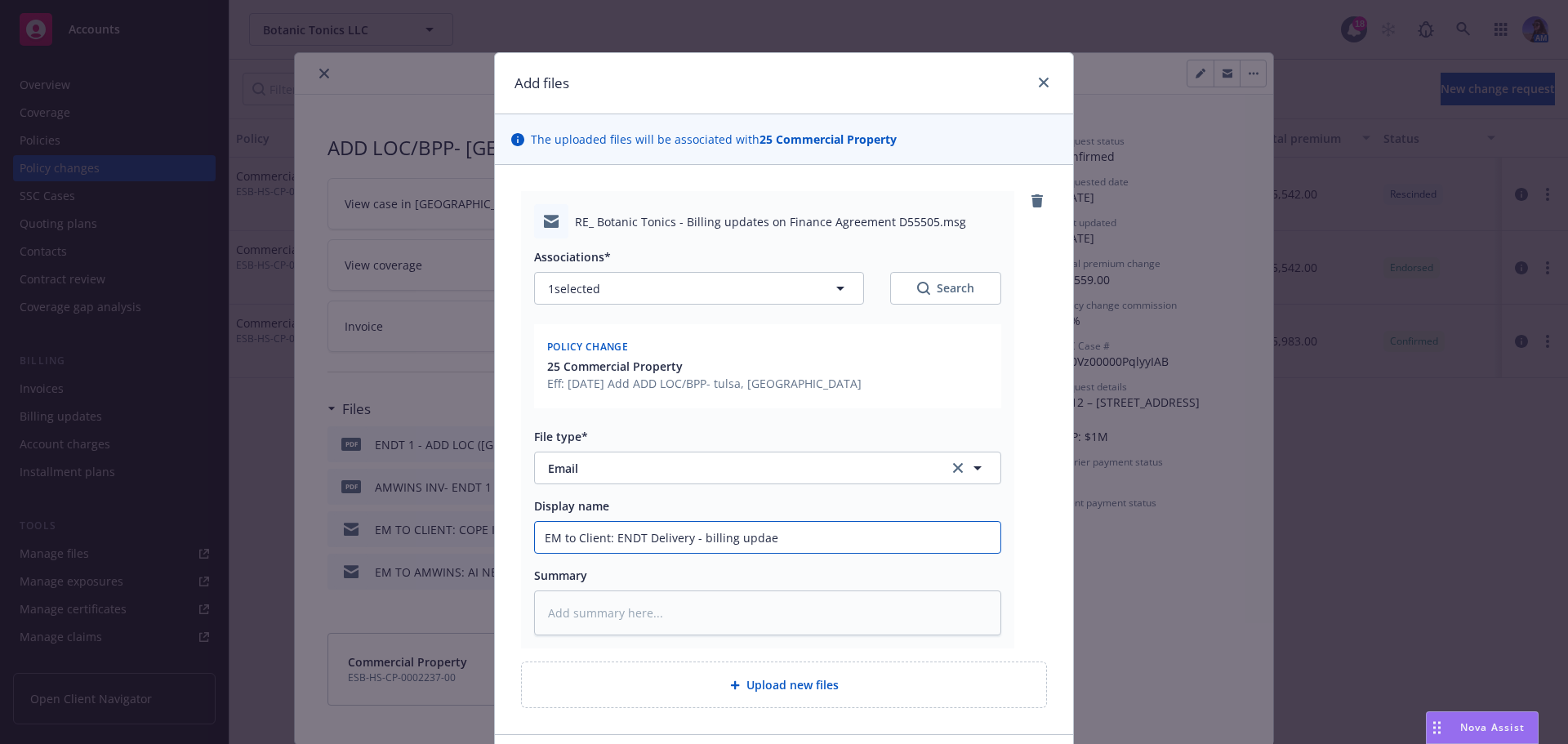
type input "EM to Client: ENDT Delivery - billing updaet"
type textarea "x"
type input "EM to Client: ENDT Delivery - billing updaets"
type textarea "x"
type input "EM to Client: ENDT Delivery - billing updaet"
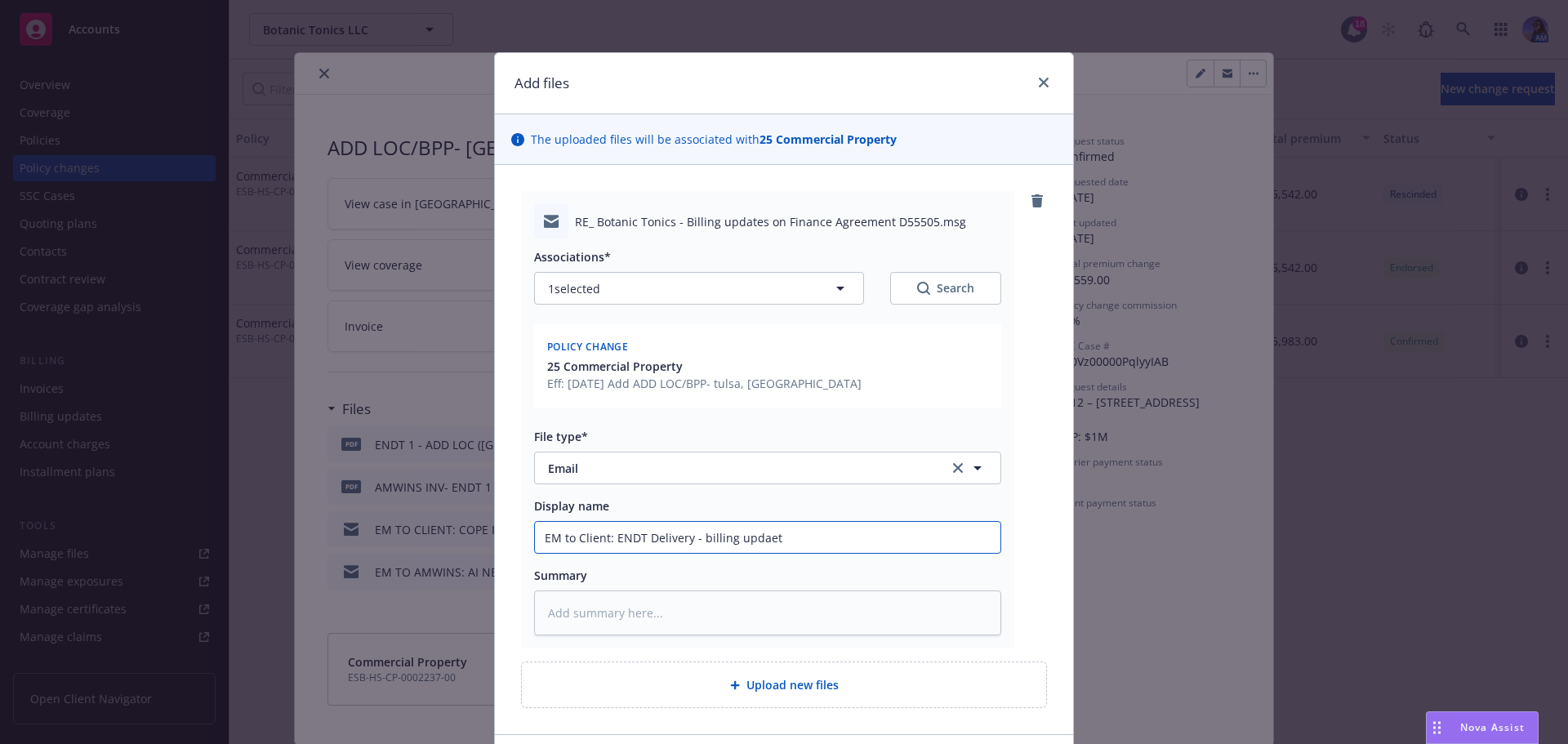
type textarea "x"
type input "EM to Client: ENDT Delivery - billing updae"
type textarea "x"
type input "EM to Client: ENDT Delivery - billing upda"
type textarea "x"
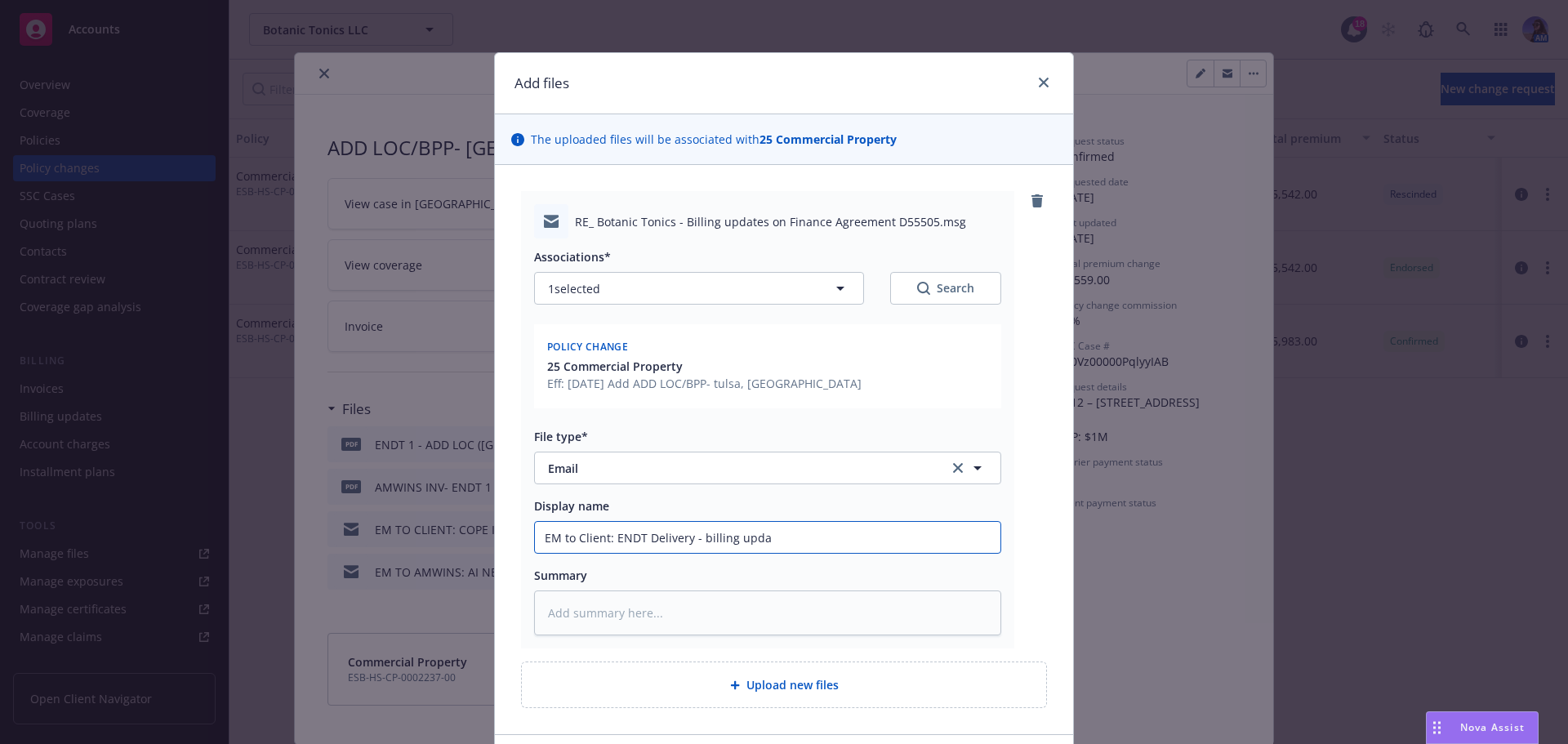
type input "EM to Client: ENDT Delivery - billing updat"
type textarea "x"
type input "EM to Client: ENDT Delivery - billing update"
type textarea "x"
type input "EM to Client: ENDT Delivery - billing updates"
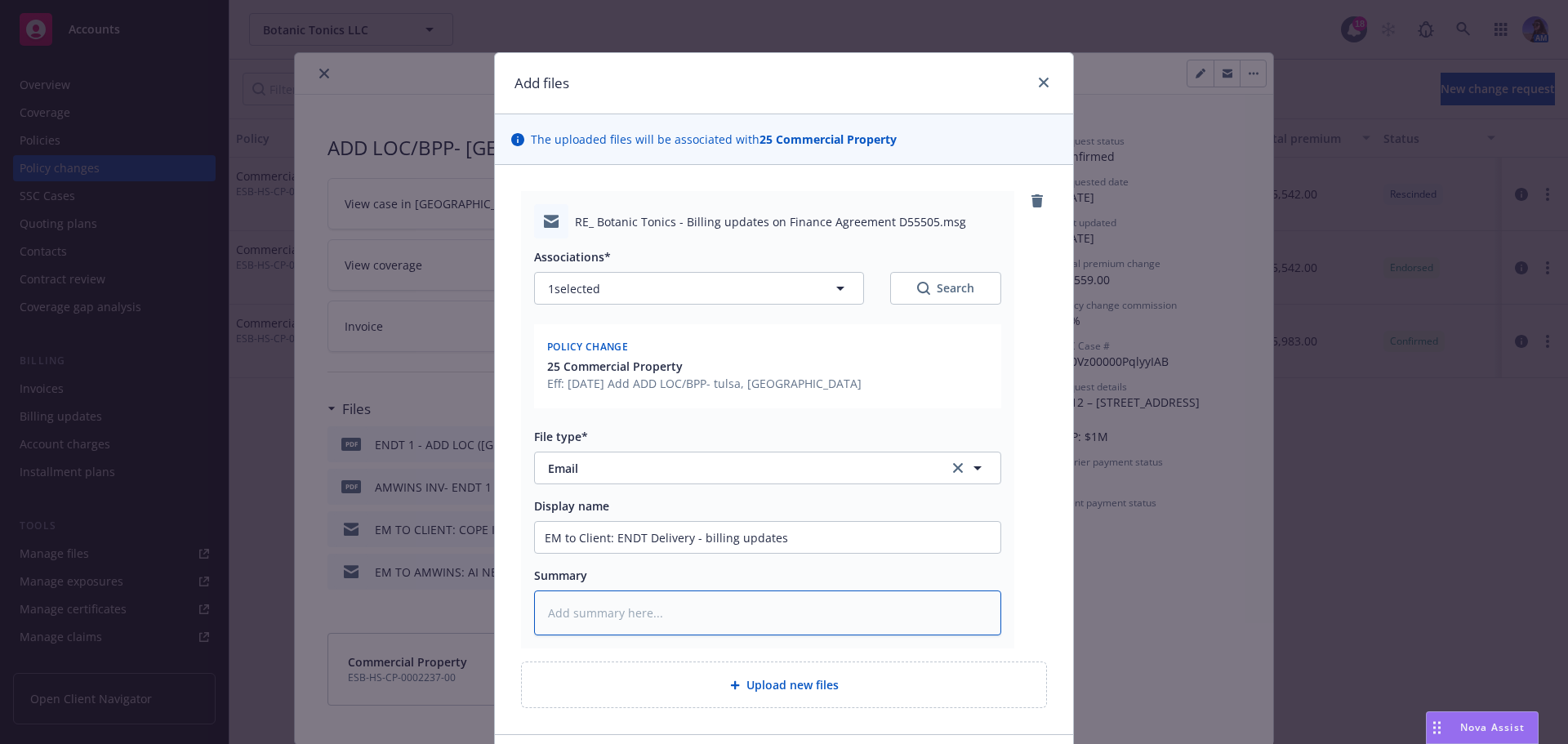
type textarea "x"
type textarea "A"
type textarea "x"
type textarea "AP"
type textarea "x"
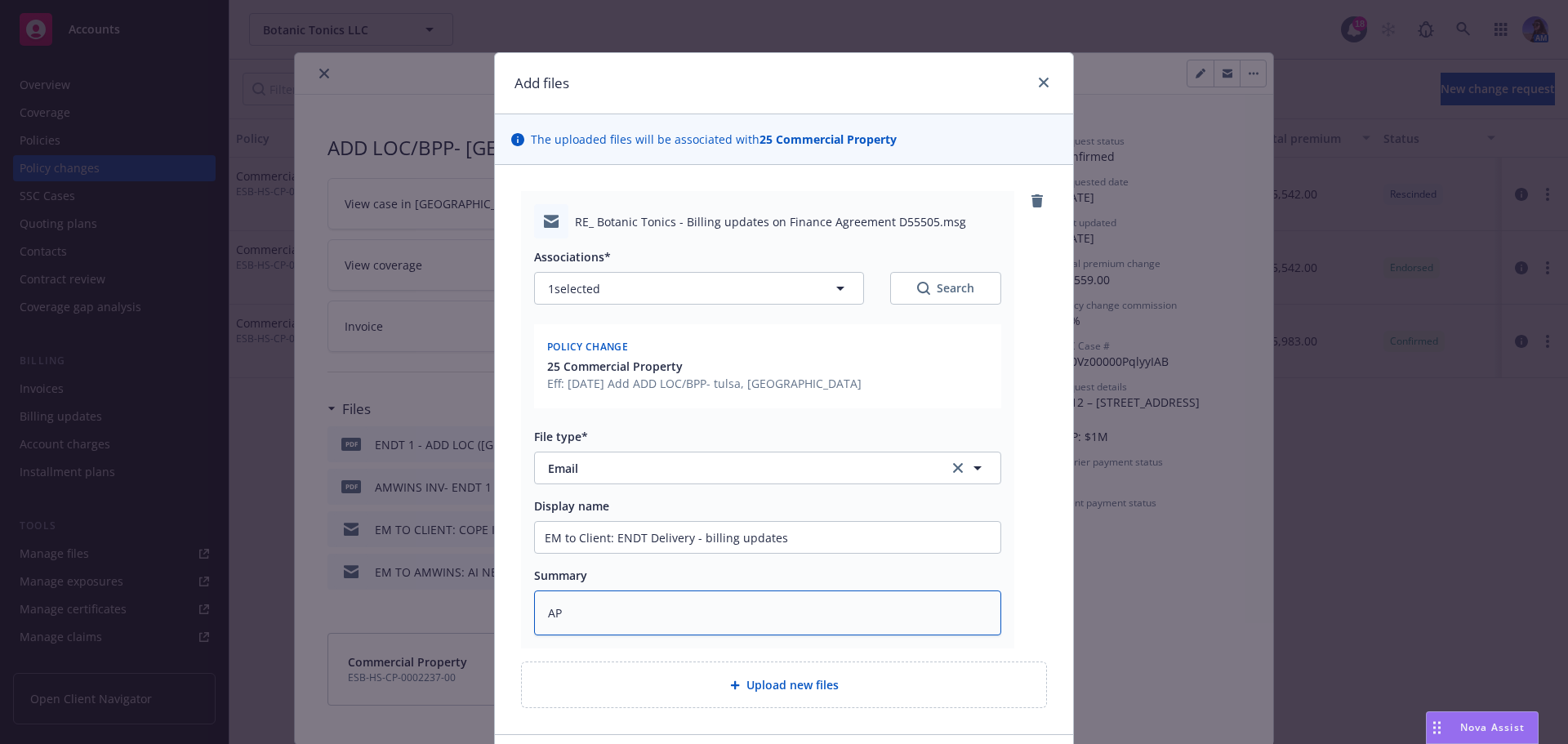
type textarea "AP"
type textarea "x"
type textarea "AP a"
type textarea "x"
type textarea "AP ad"
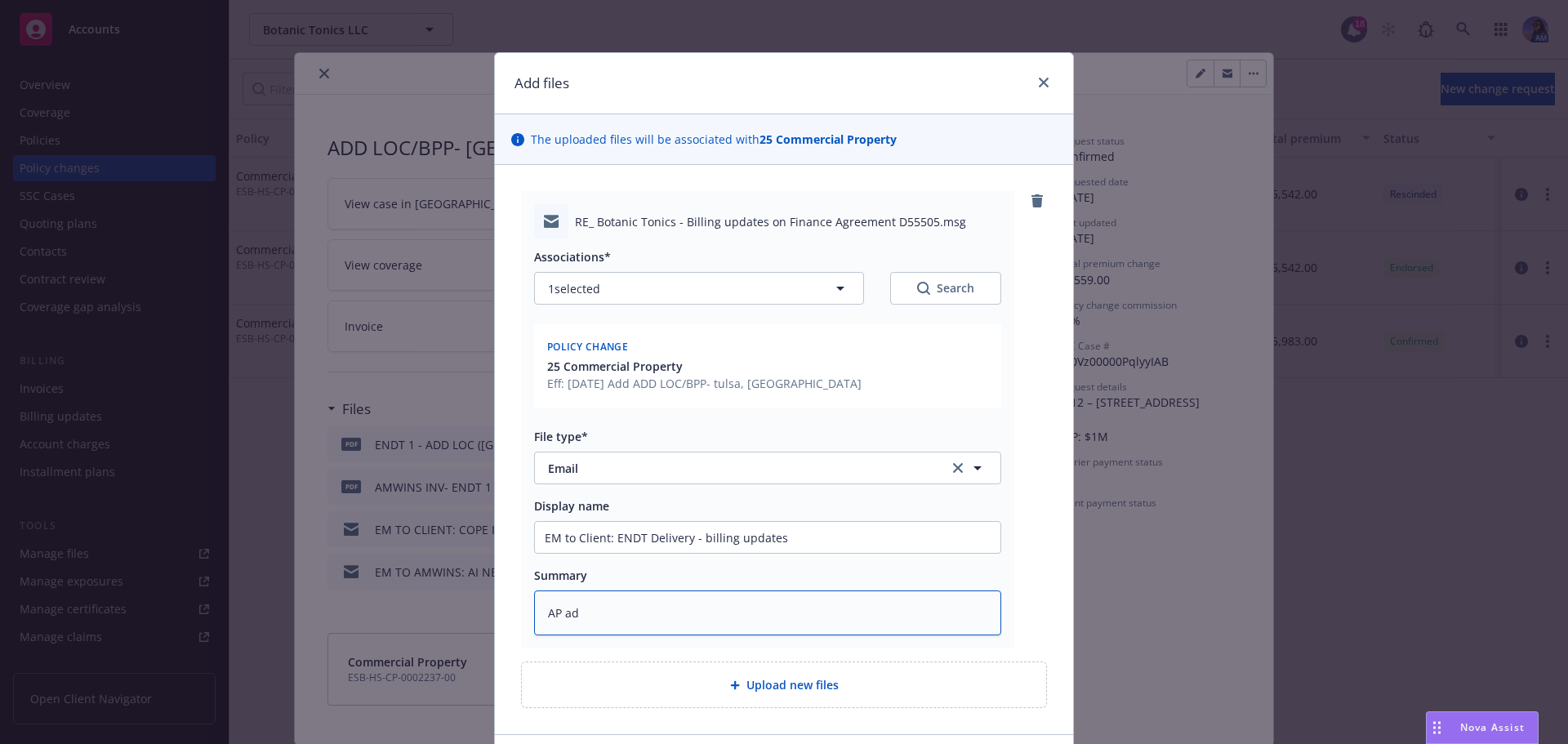
type textarea "x"
type textarea "AP add"
type textarea "x"
type textarea "AP adde"
type textarea "x"
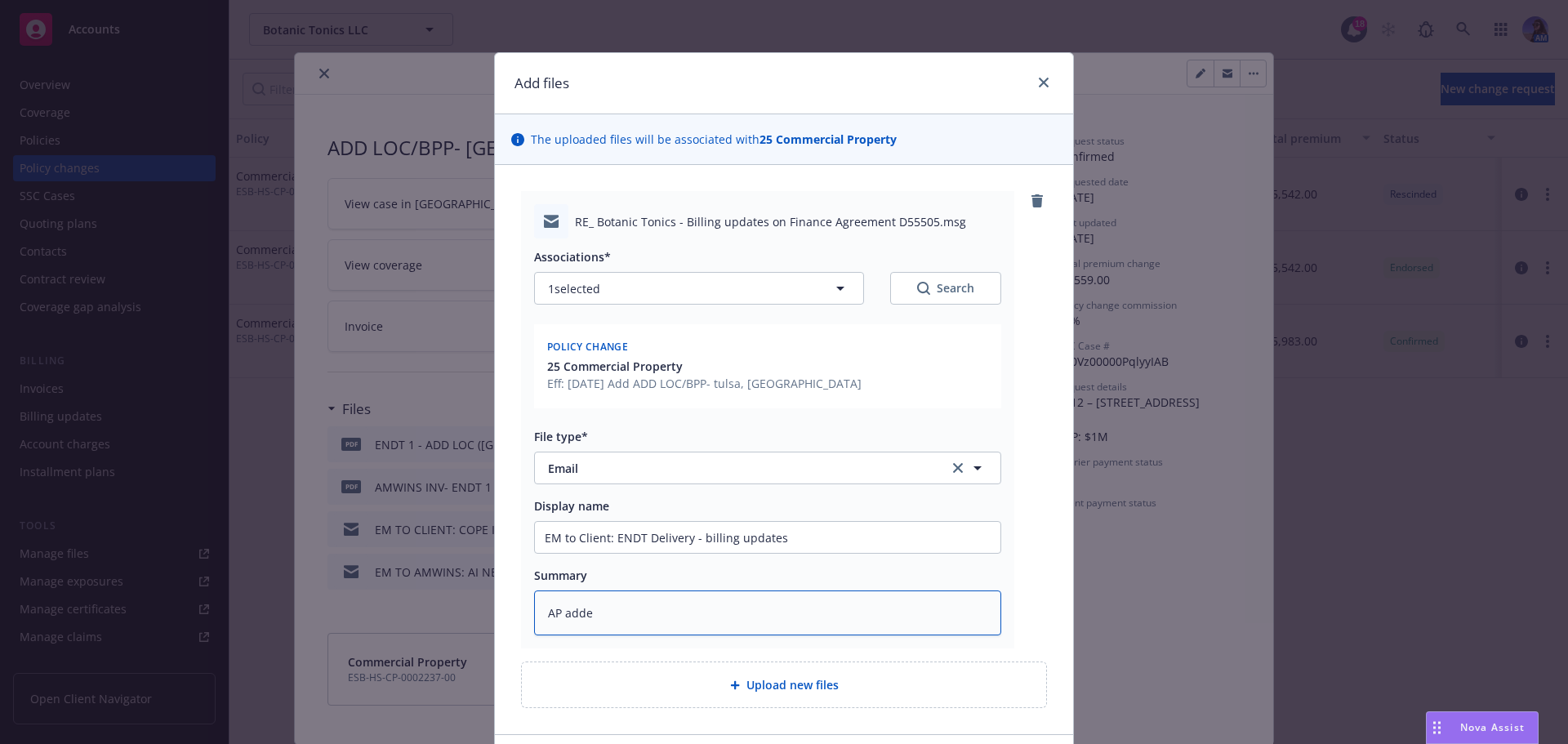
type textarea "AP added"
type textarea "x"
type textarea "AP added"
type textarea "x"
type textarea "AP added t"
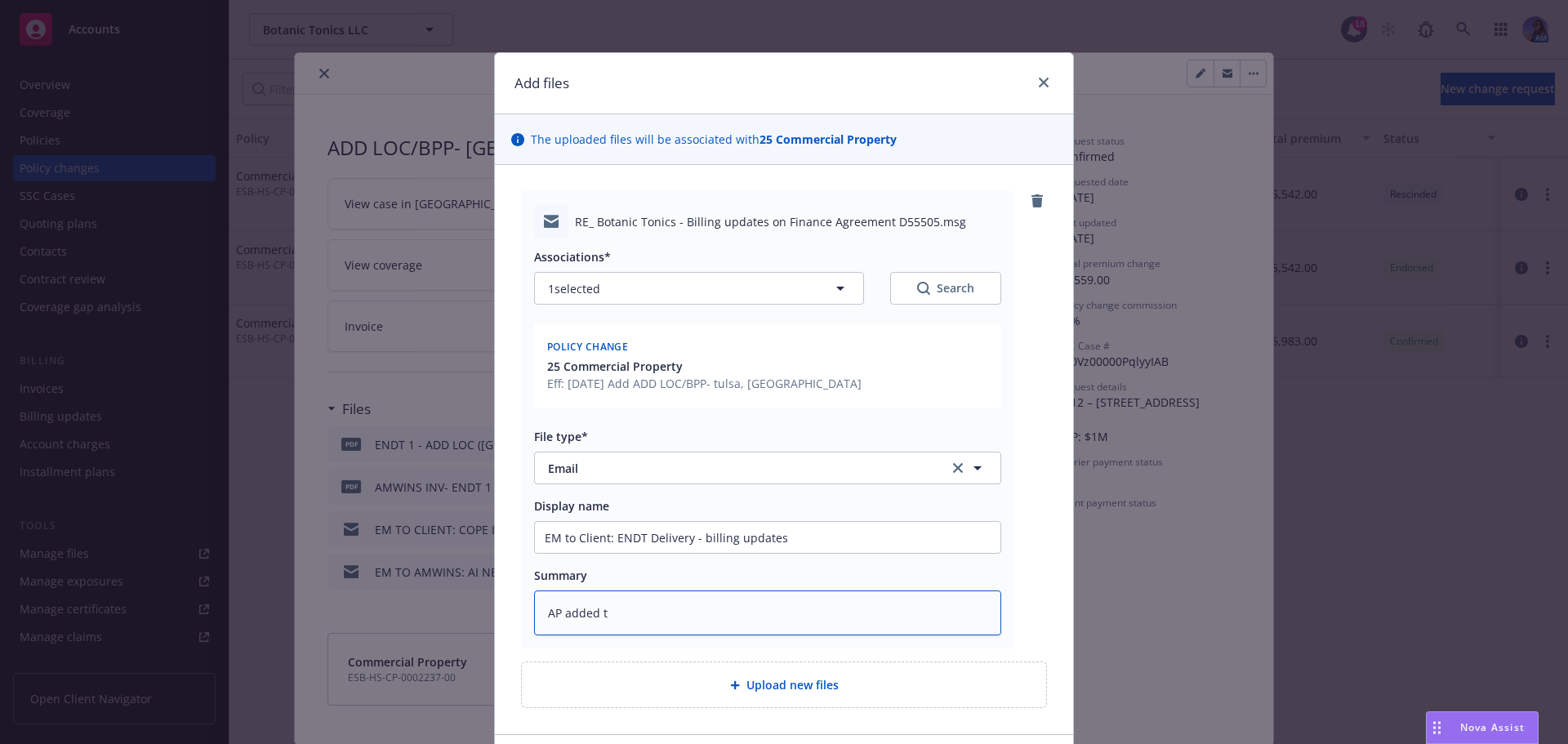
type textarea "x"
type textarea "AP added to"
type textarea "x"
type textarea "AP added to"
type textarea "x"
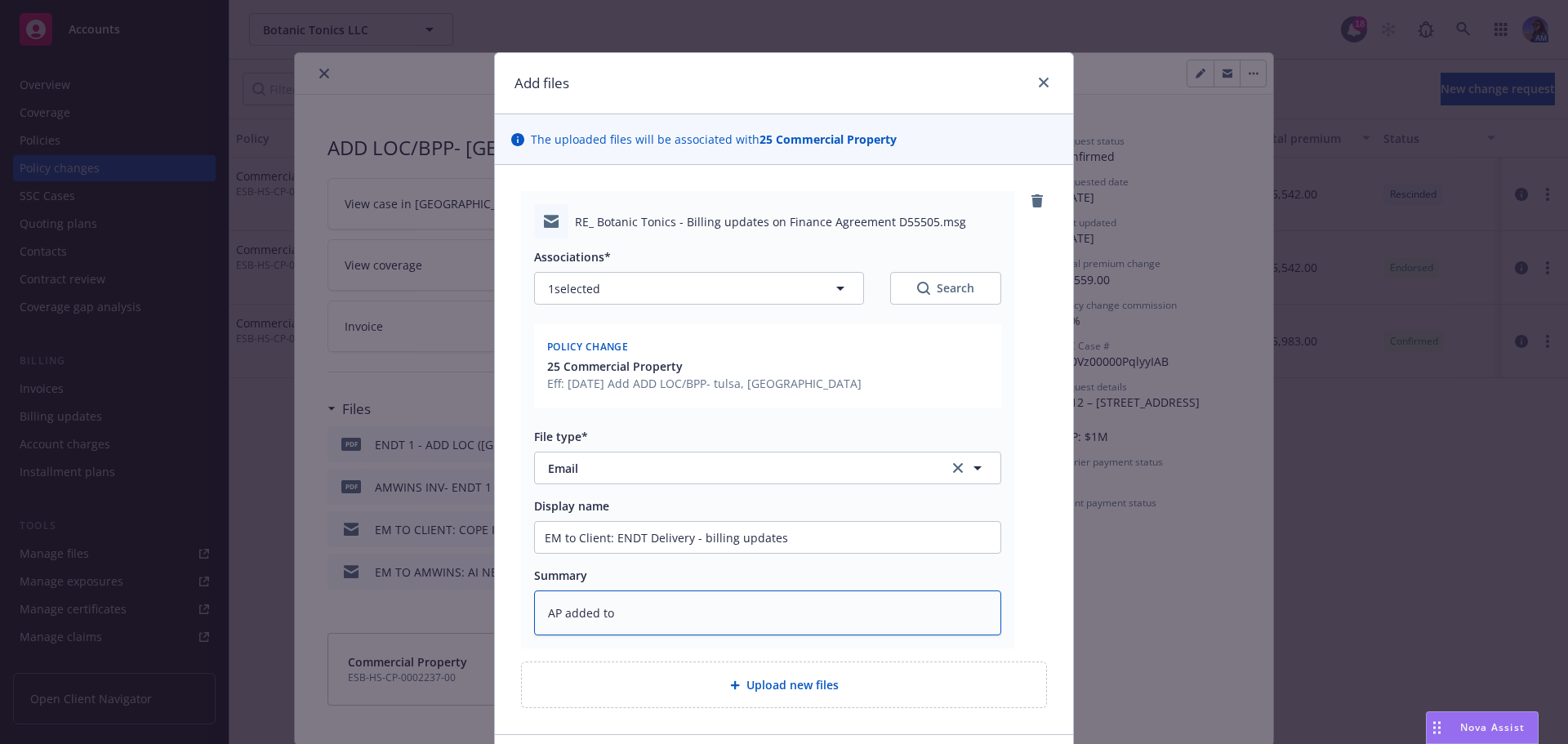
type textarea "AP added to F"
type textarea "x"
type textarea "AP added to FA"
type textarea "x"
type textarea "AP added to FA"
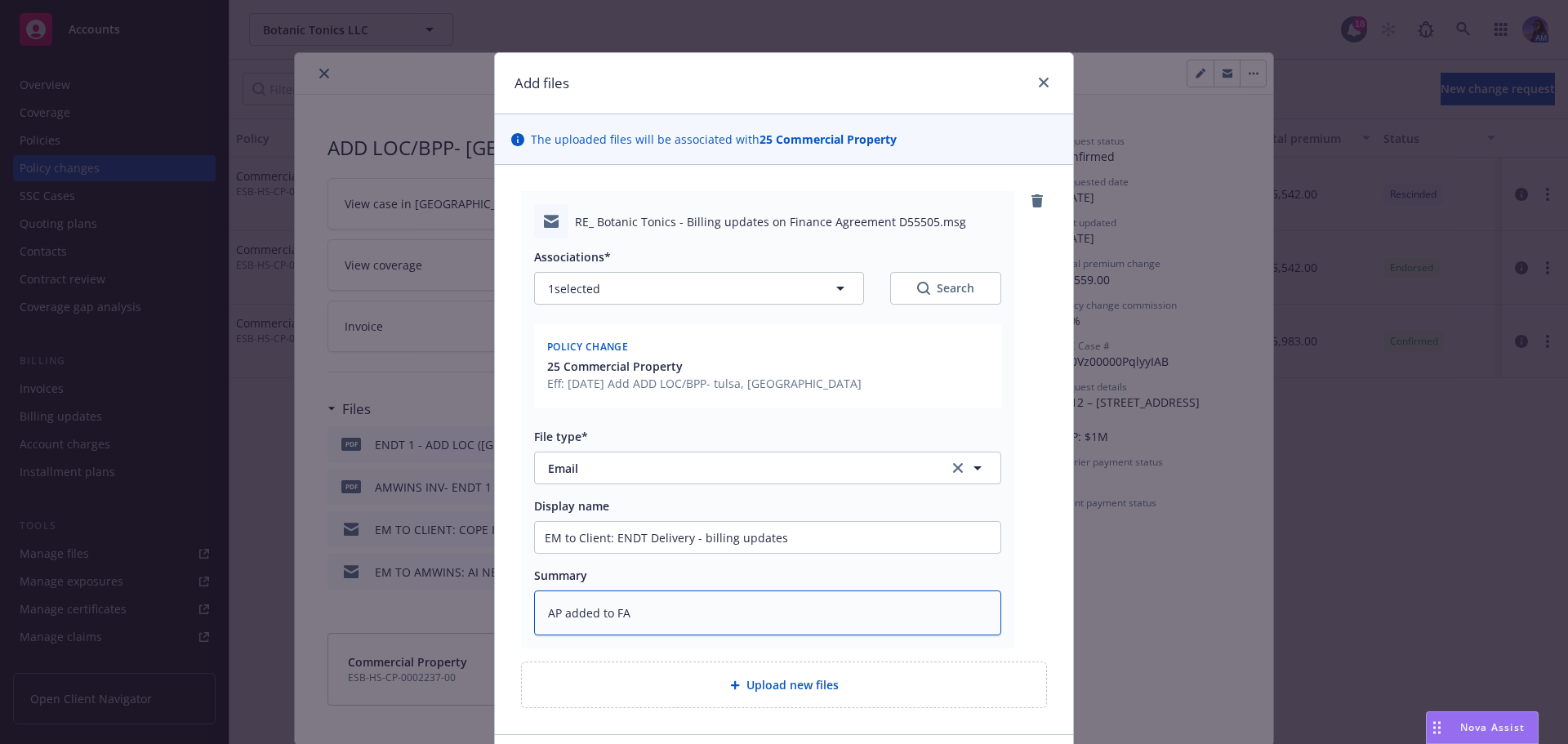
type textarea "x"
type textarea "AP added to FA D"
type textarea "x"
type textarea "AP added to FA D5"
type textarea "x"
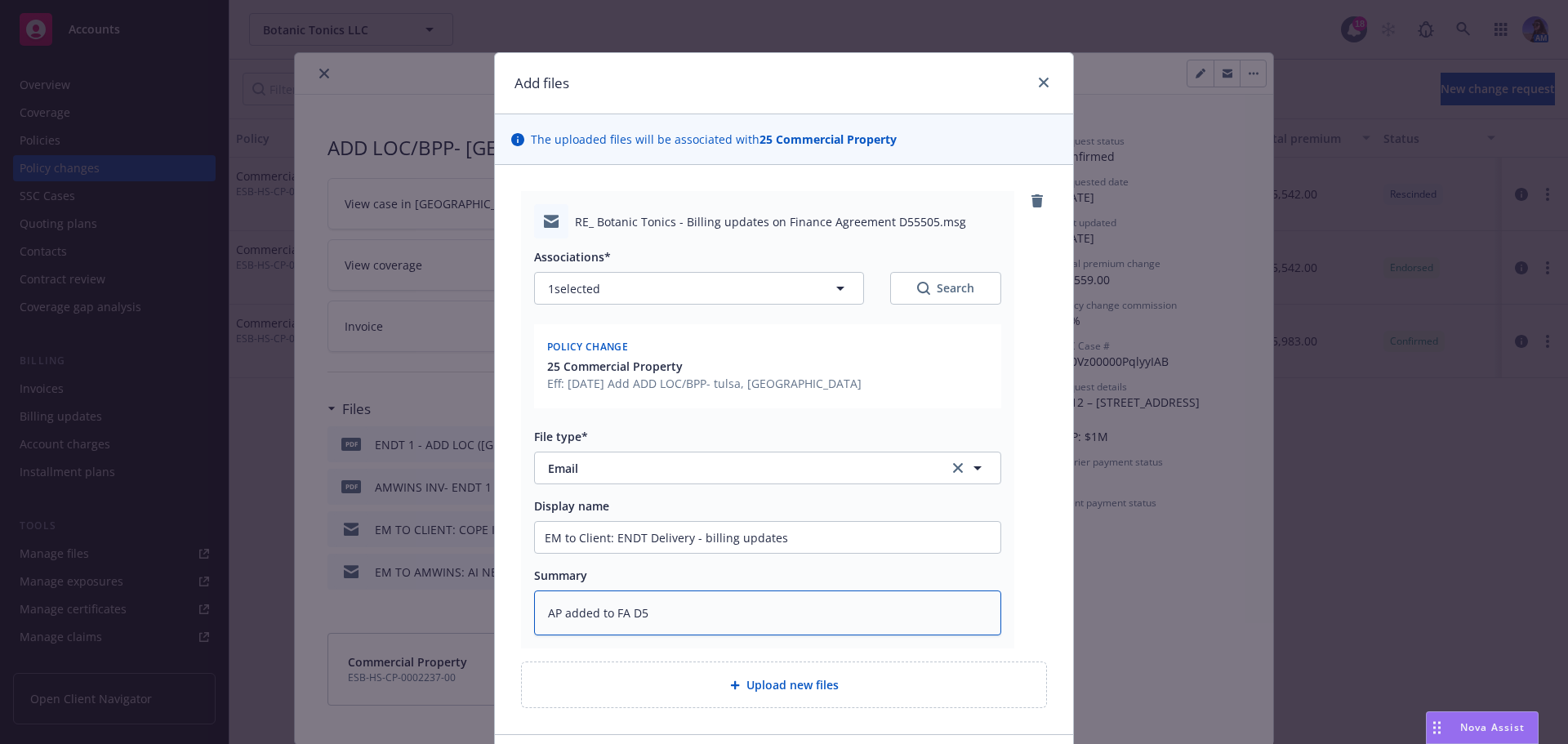
type textarea "AP added to FA D55"
type textarea "x"
type textarea "AP added to FA D555"
type textarea "x"
type textarea "AP added to FA D5550"
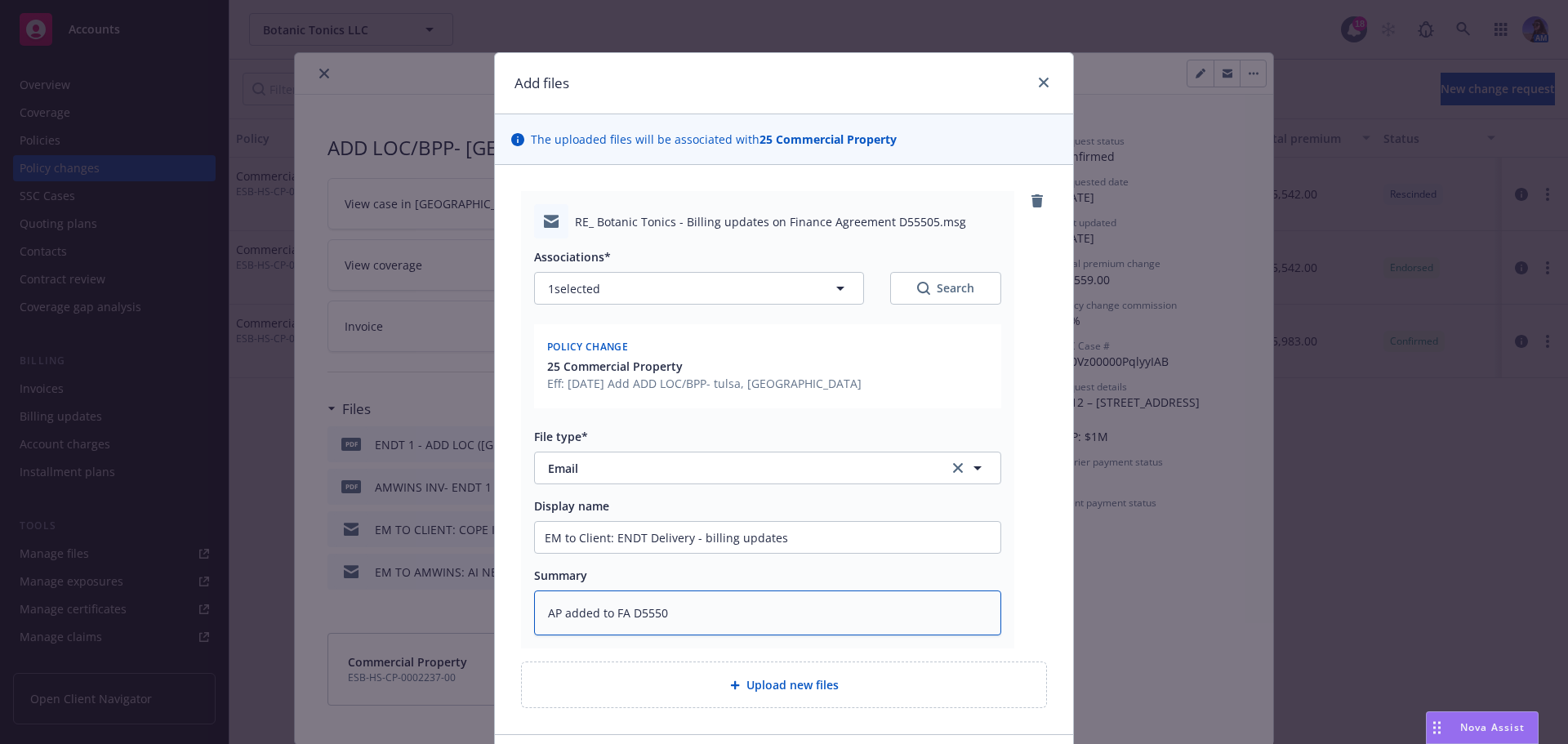
type textarea "x"
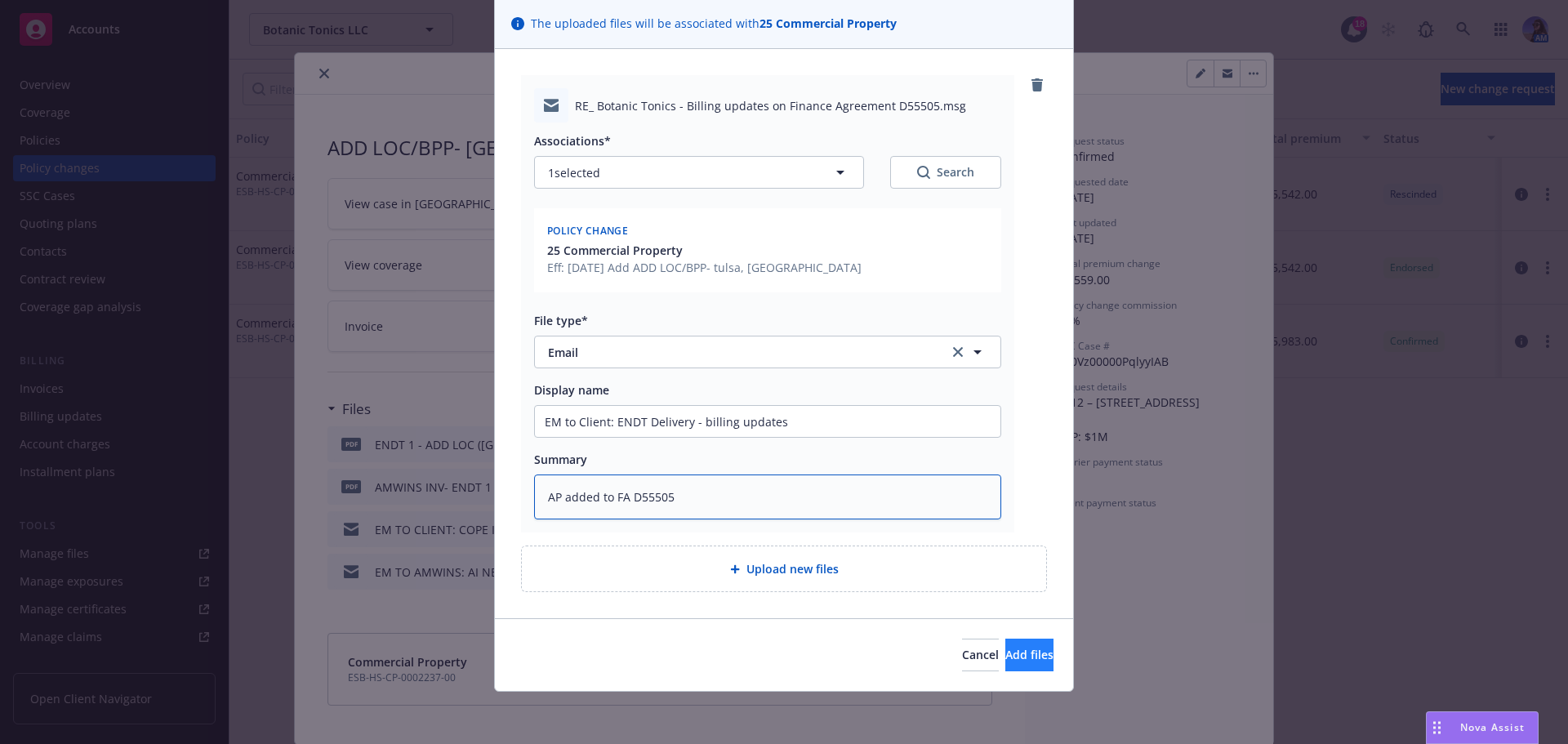
type textarea "AP added to FA D55505"
click at [1005, 656] on span "Add files" at bounding box center [1029, 655] width 48 height 16
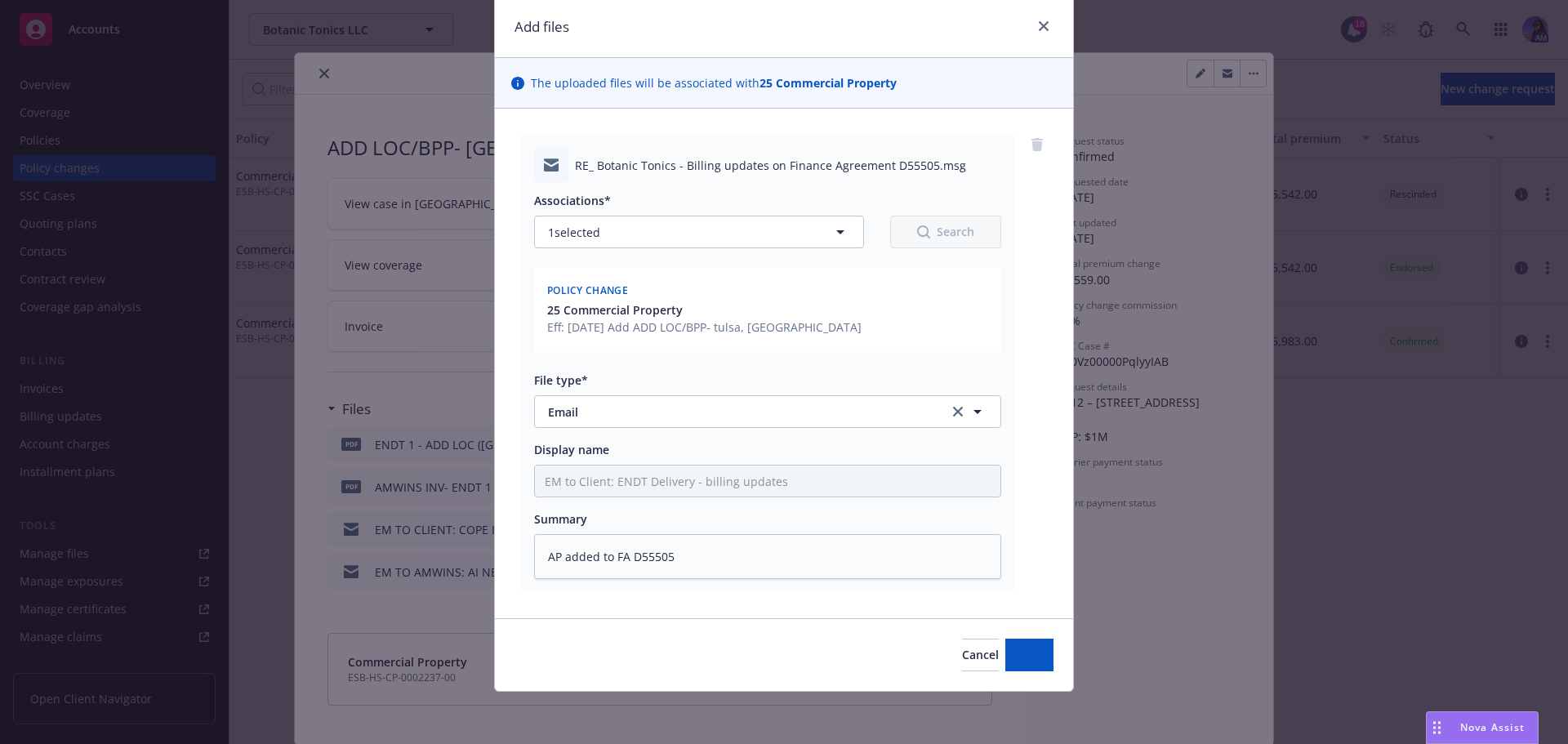
scroll to position [57, 0]
type textarea "x"
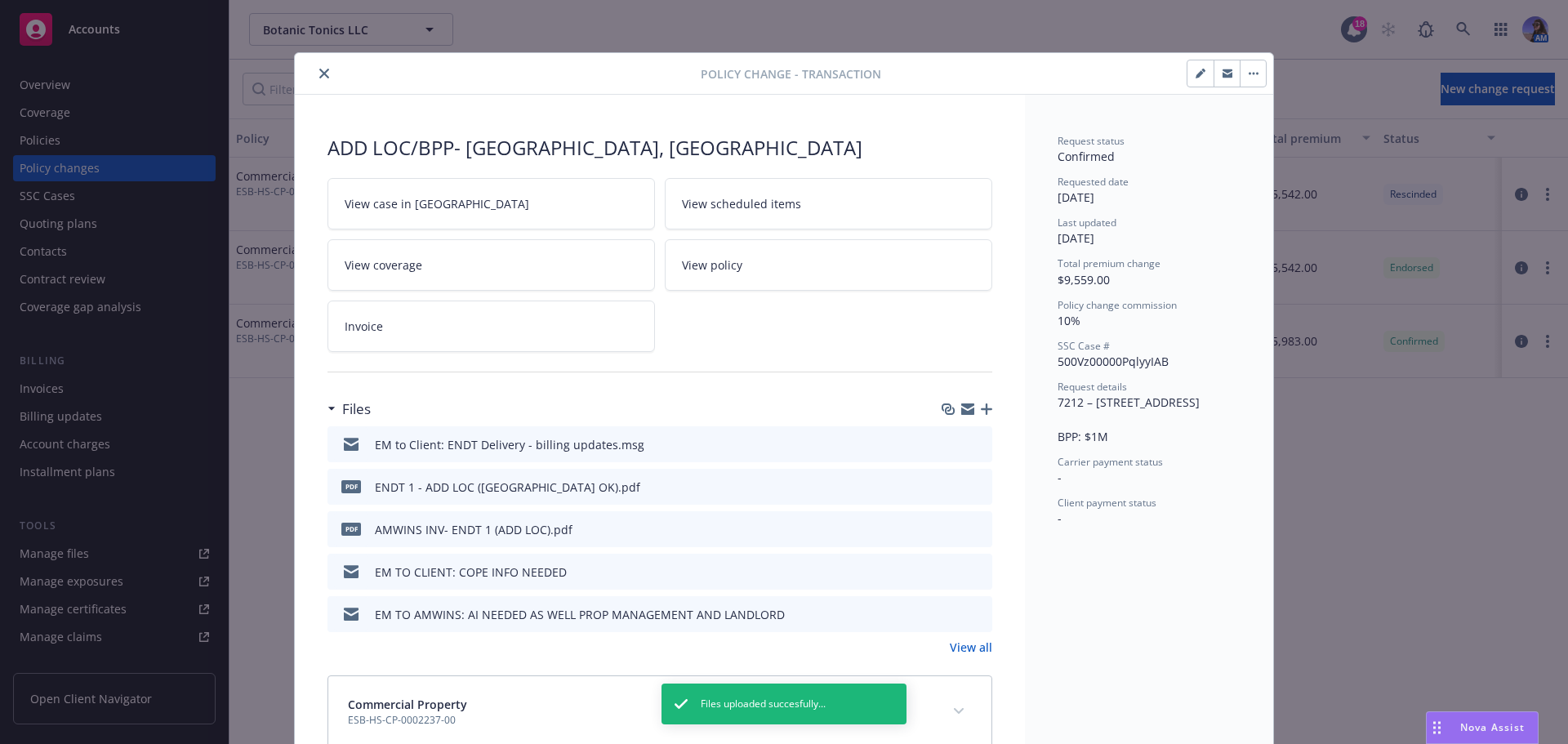
click at [452, 220] on link "View case in [GEOGRAPHIC_DATA]" at bounding box center [491, 203] width 328 height 51
drag, startPoint x: 321, startPoint y: 65, endPoint x: 308, endPoint y: 81, distance: 20.6
click at [321, 66] on button "close" at bounding box center [324, 73] width 20 height 20
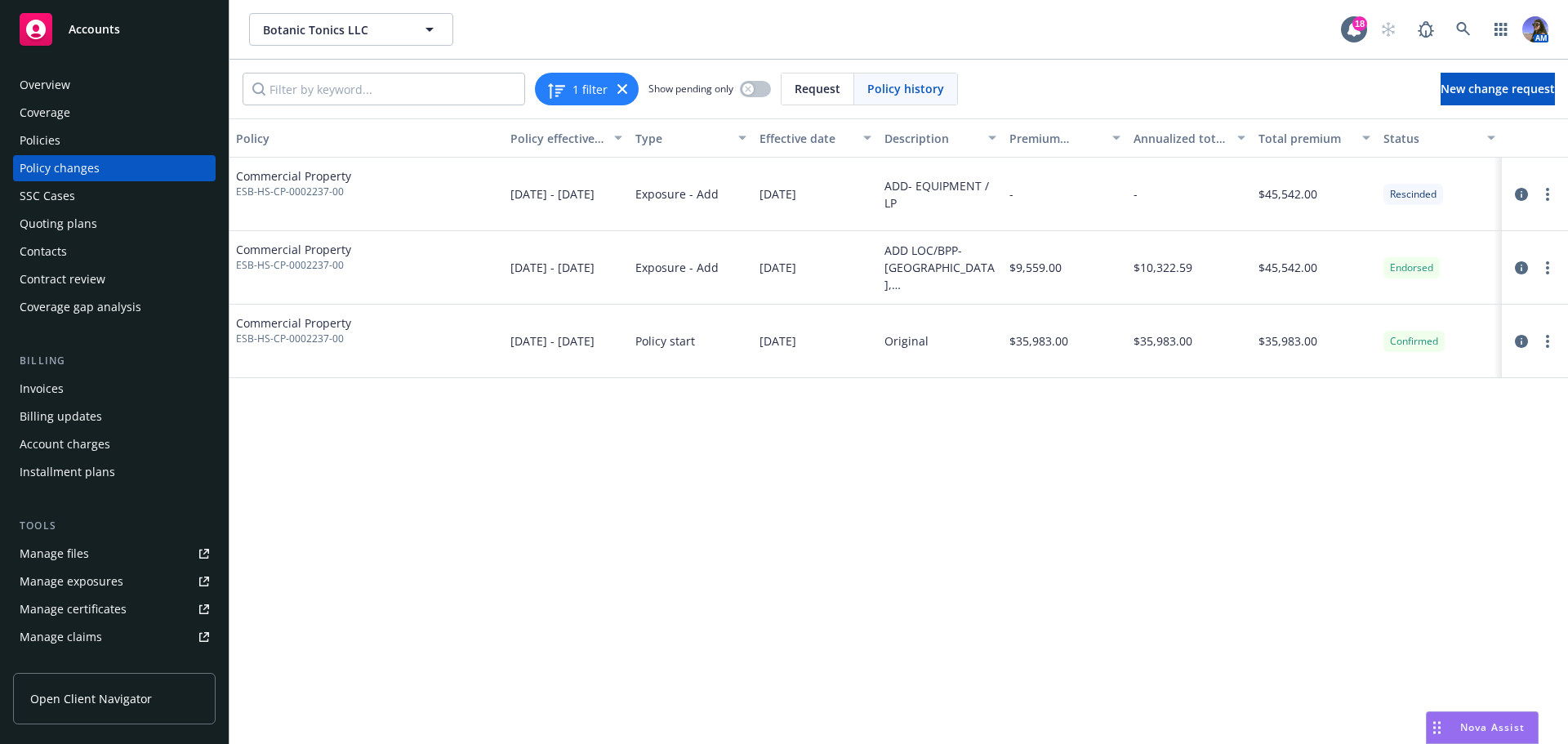
click at [116, 125] on div "Coverage" at bounding box center [115, 112] width 190 height 26
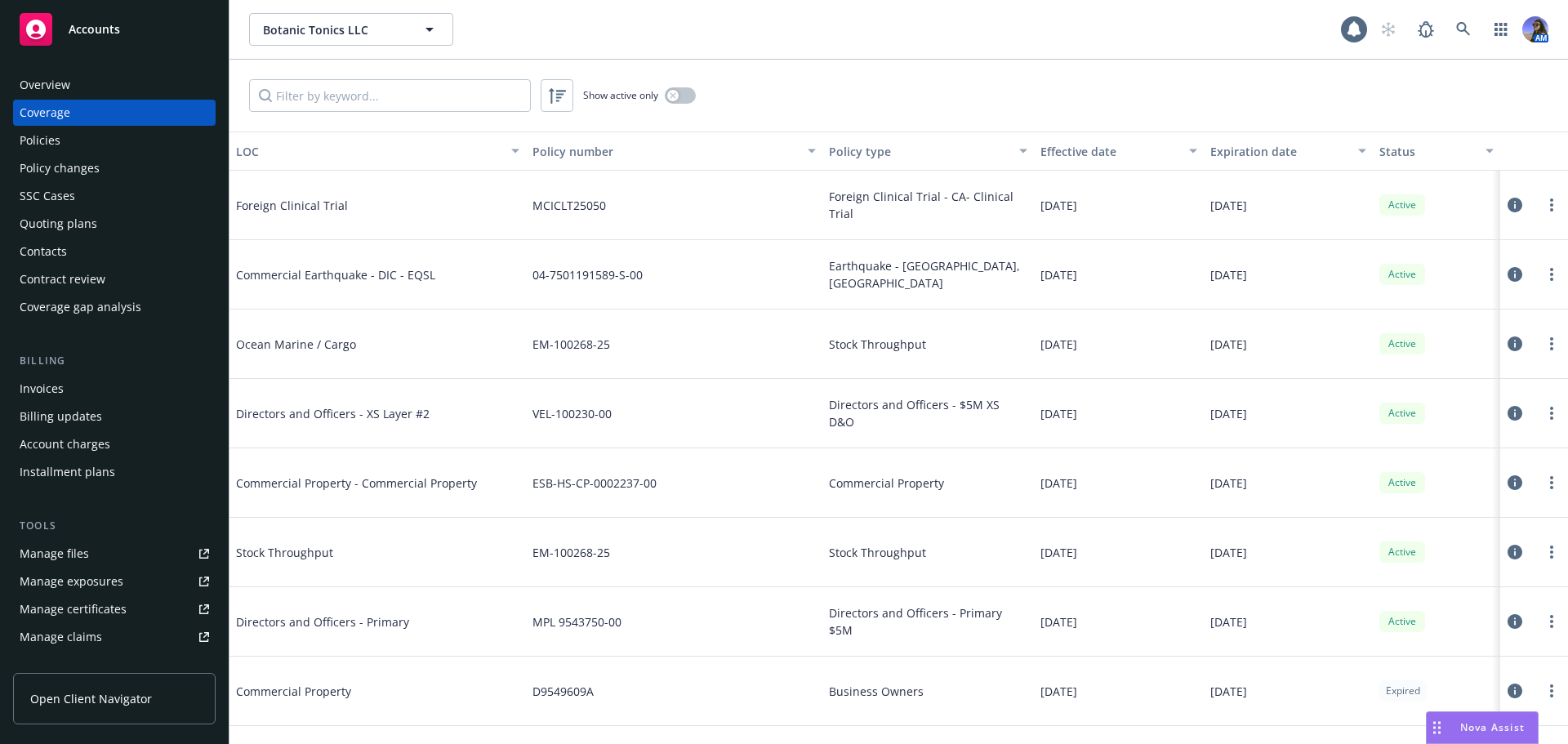
click at [104, 142] on div "Policies" at bounding box center [115, 140] width 190 height 26
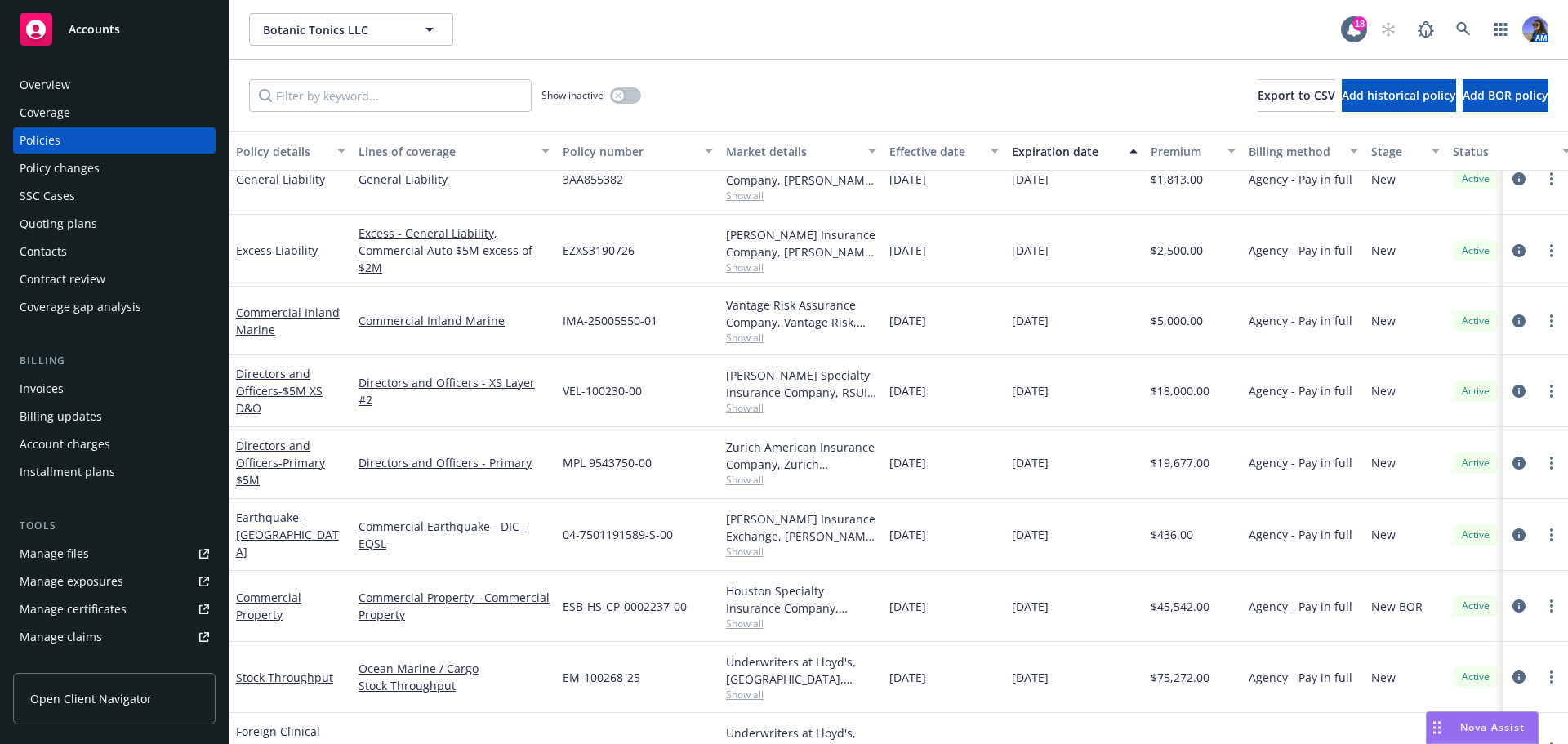
scroll to position [338, 0]
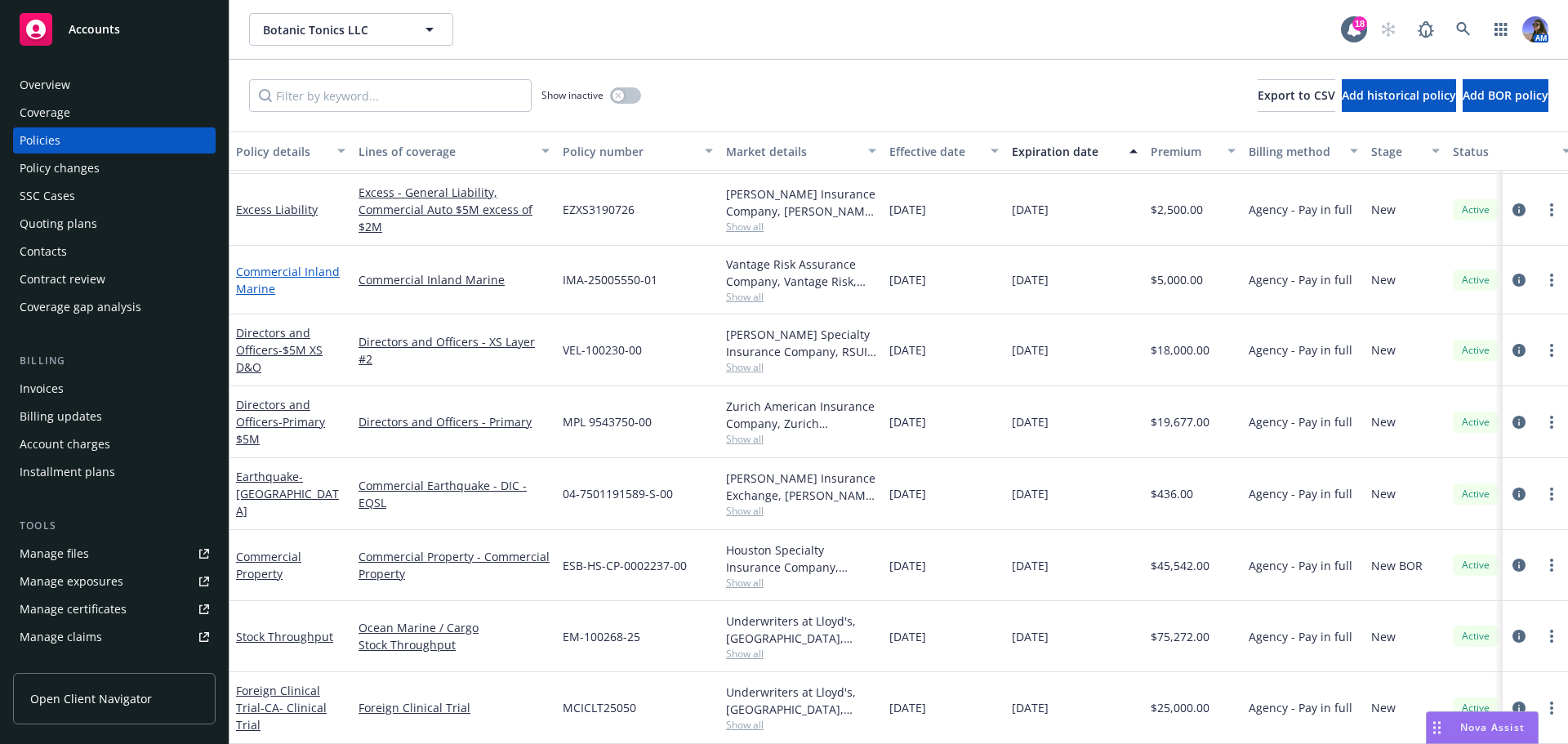
click at [260, 281] on link "Commercial Inland Marine" at bounding box center [287, 281] width 104 height 33
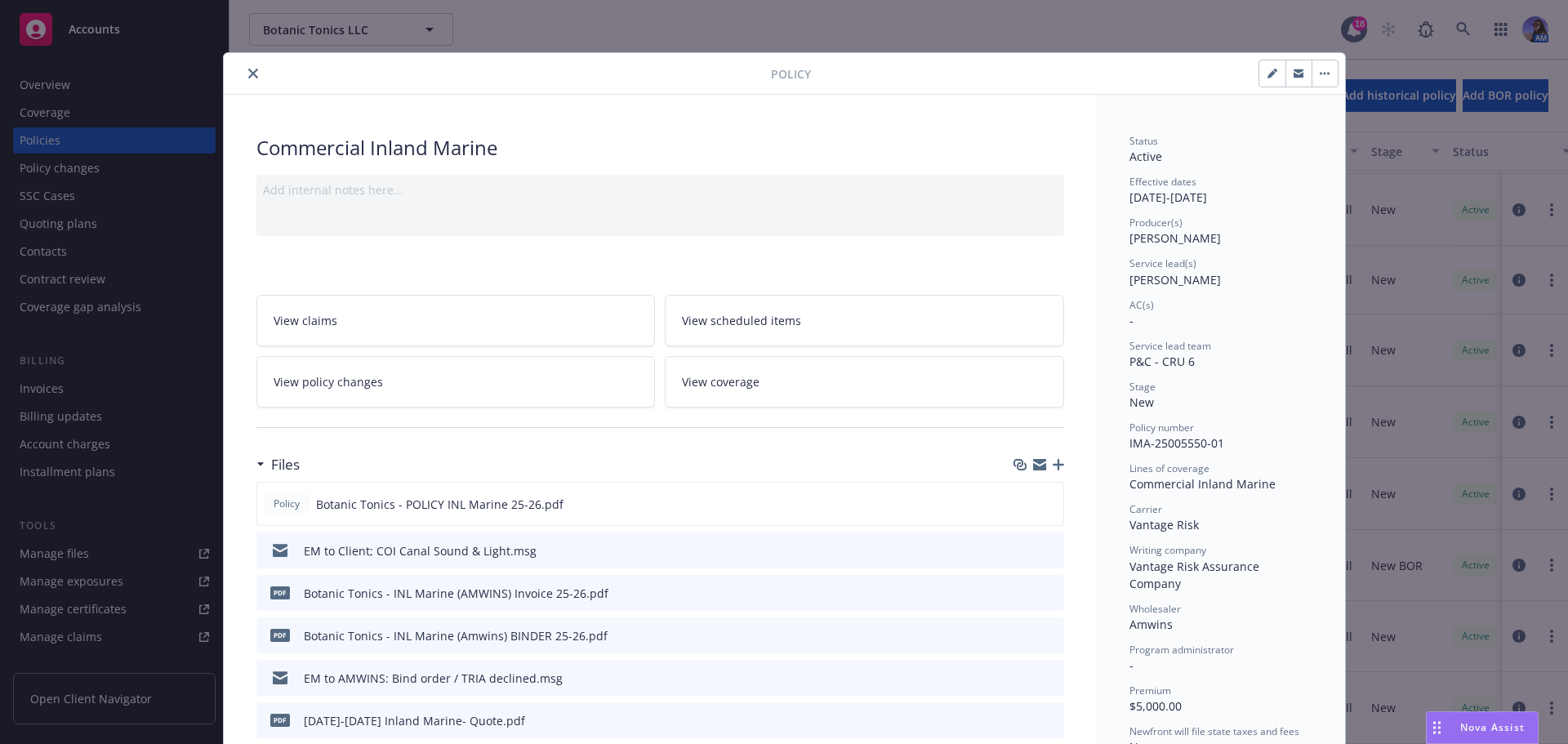
click at [1044, 592] on icon "preview file" at bounding box center [1048, 592] width 15 height 11
click at [1044, 630] on icon "preview file" at bounding box center [1048, 634] width 15 height 11
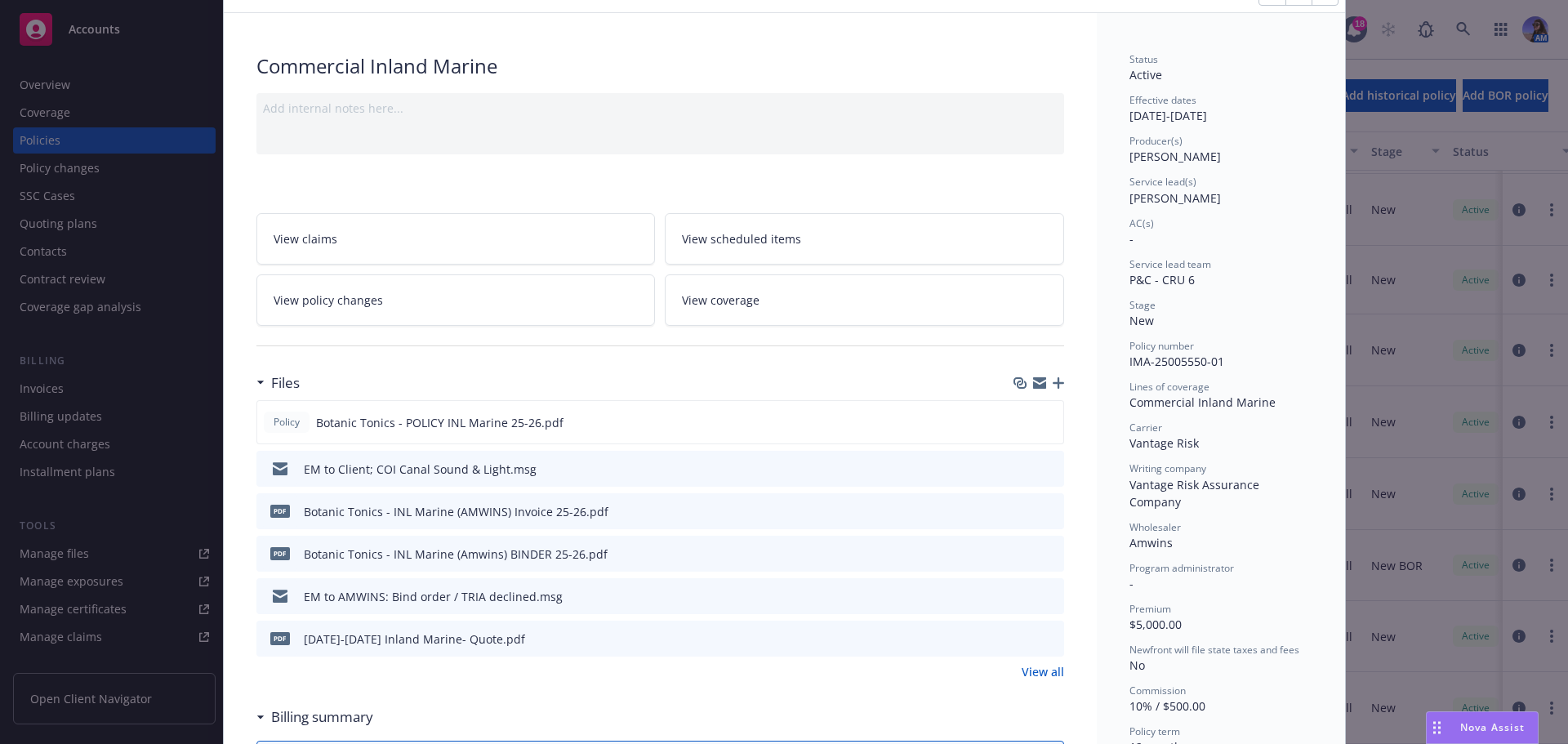
click at [1045, 664] on link "View all" at bounding box center [1043, 672] width 43 height 17
